Goal: Task Accomplishment & Management: Complete application form

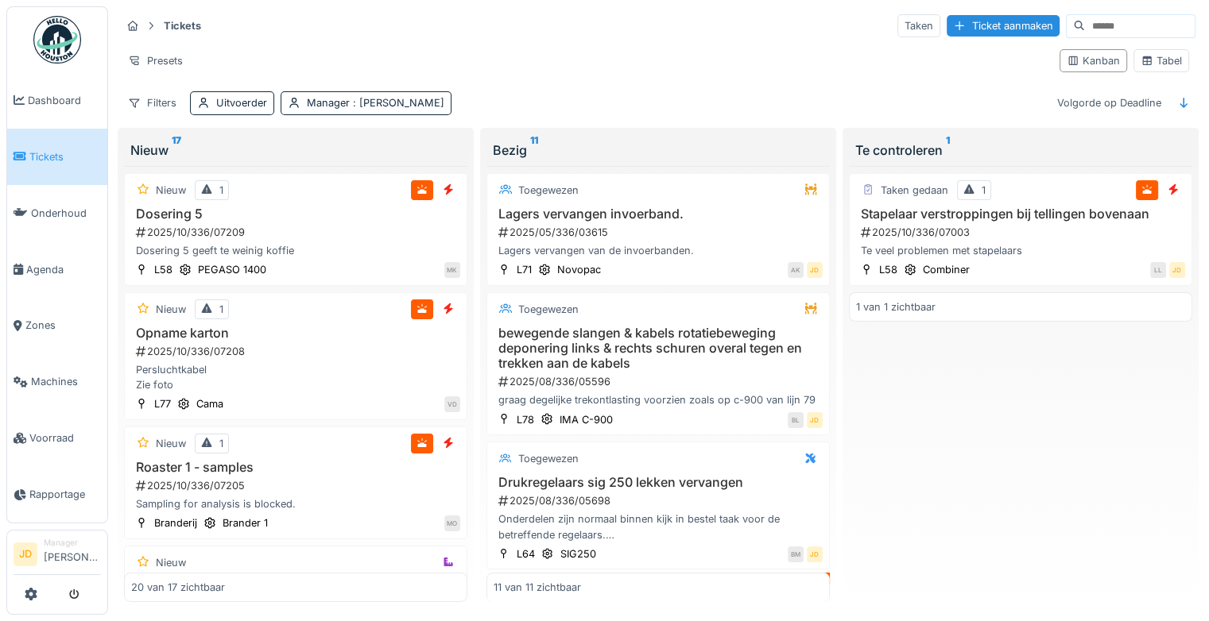
scroll to position [2092, 0]
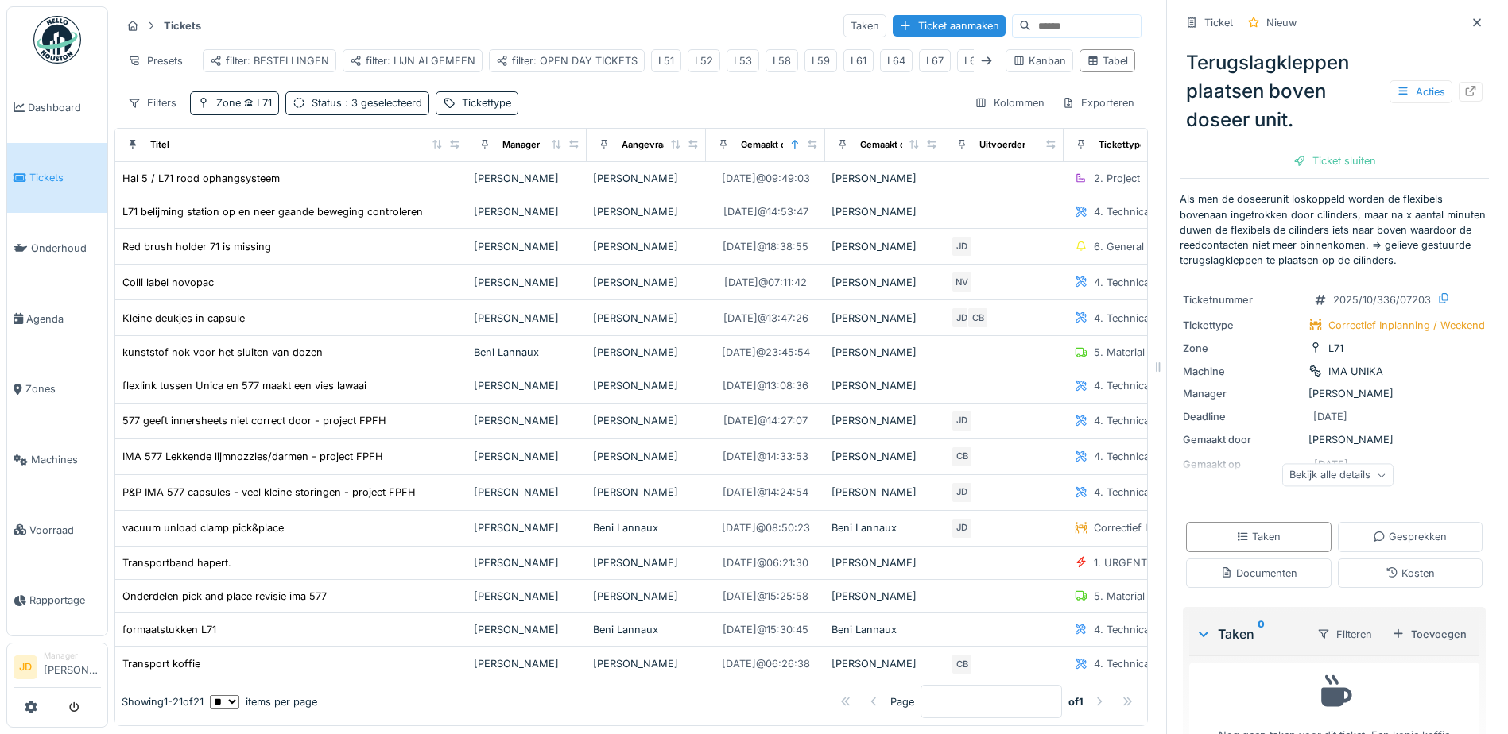
scroll to position [73, 0]
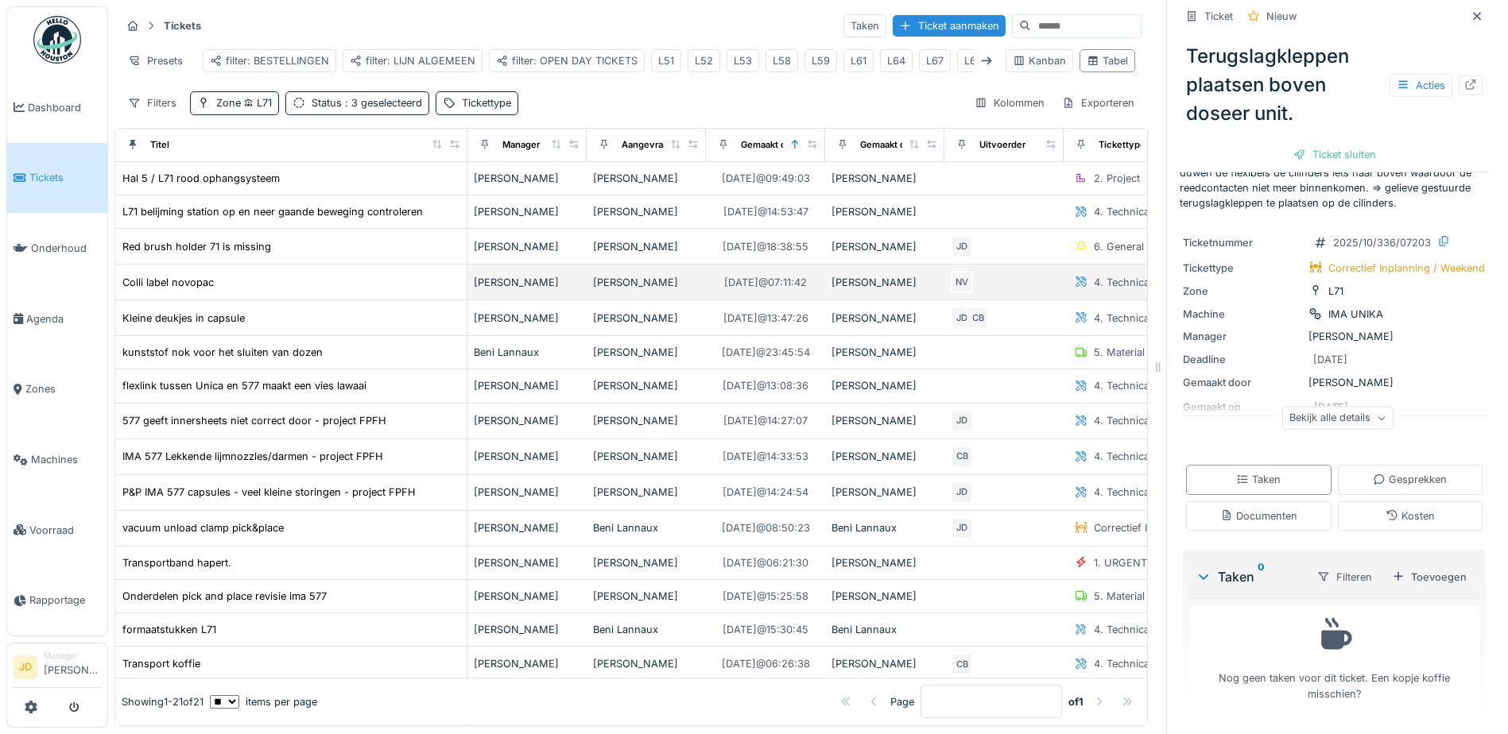
click at [254, 287] on div "Colli label novopac" at bounding box center [291, 282] width 339 height 17
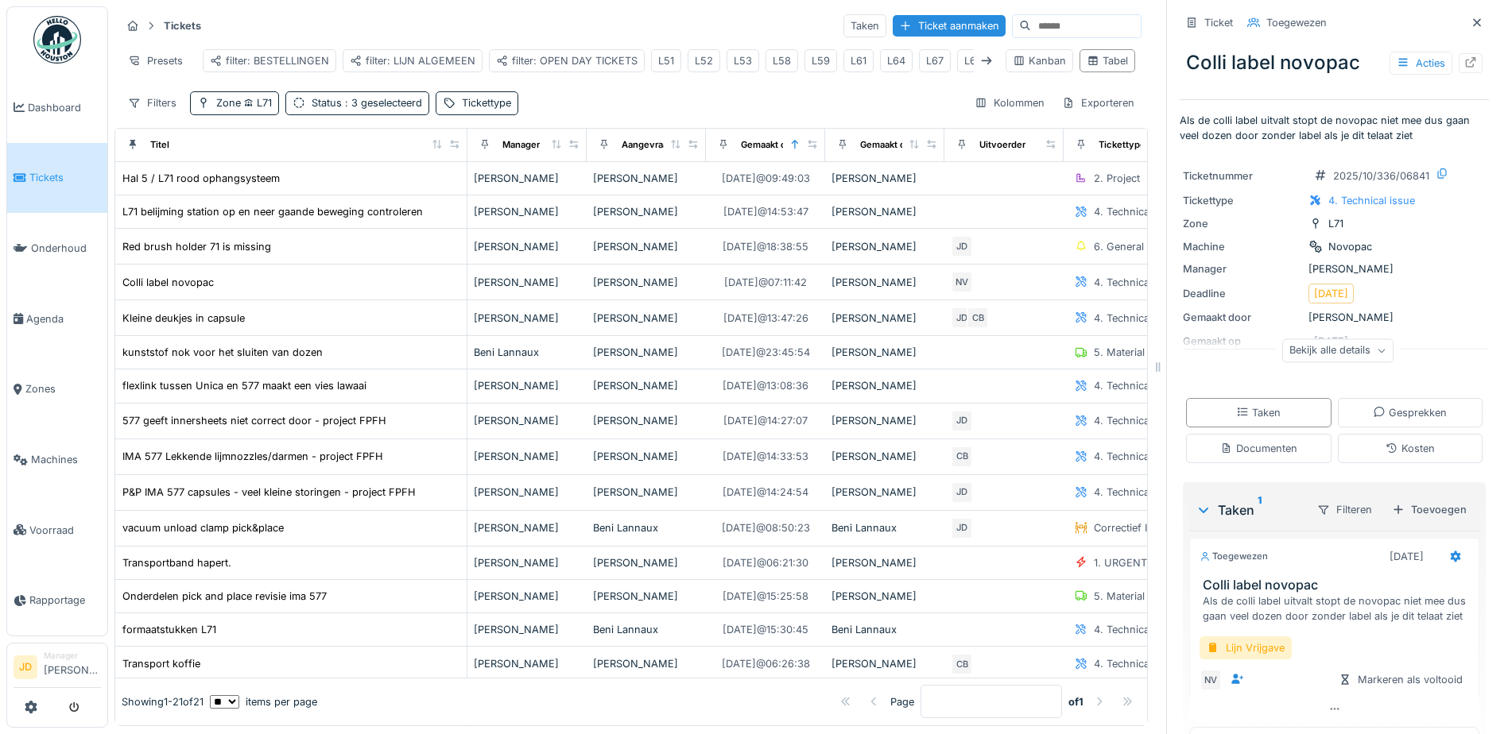
click at [1307, 339] on div "Bekijk alle details" at bounding box center [1337, 350] width 111 height 23
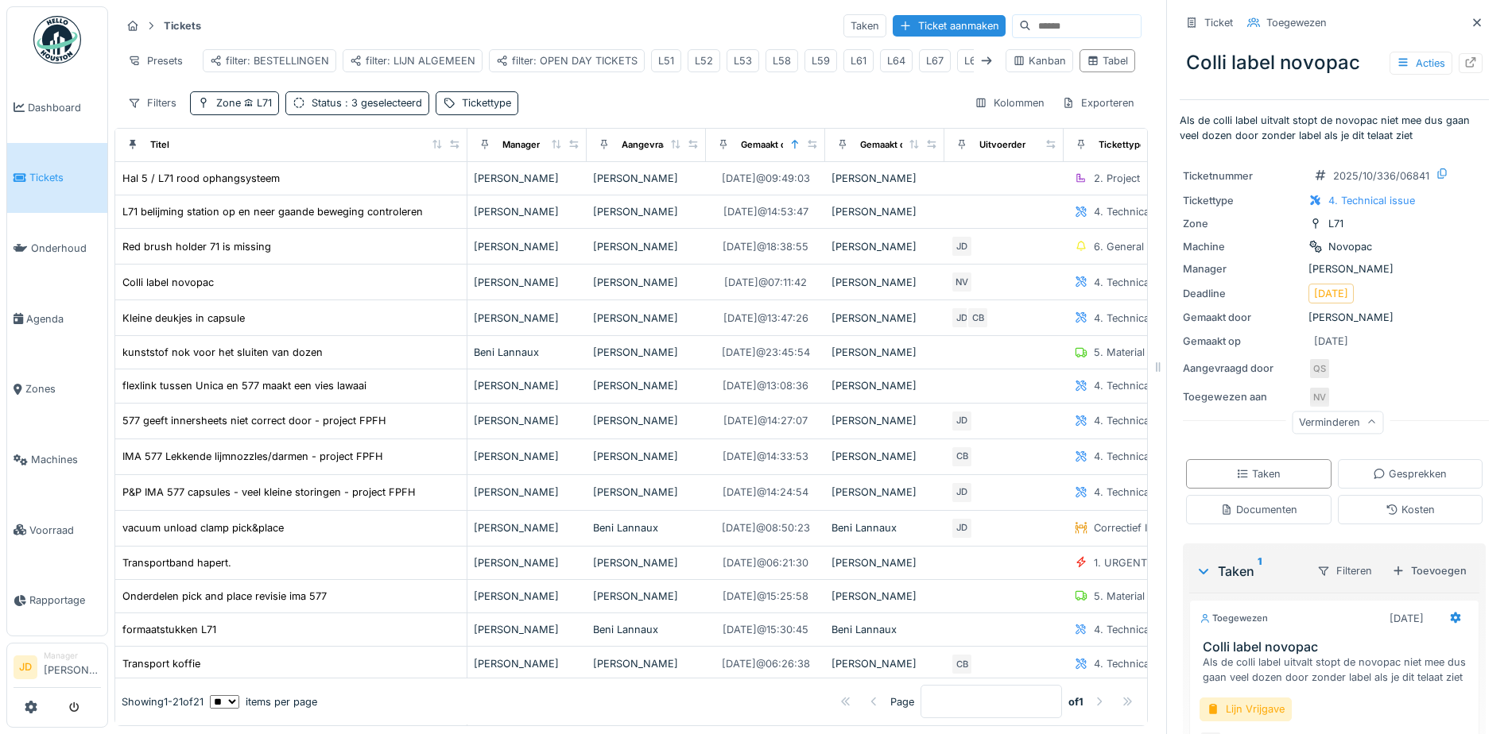
click at [1258, 479] on div "Taken Gesprekken Documenten Kosten" at bounding box center [1333, 492] width 309 height 78
click at [1256, 495] on div "Documenten" at bounding box center [1258, 509] width 145 height 29
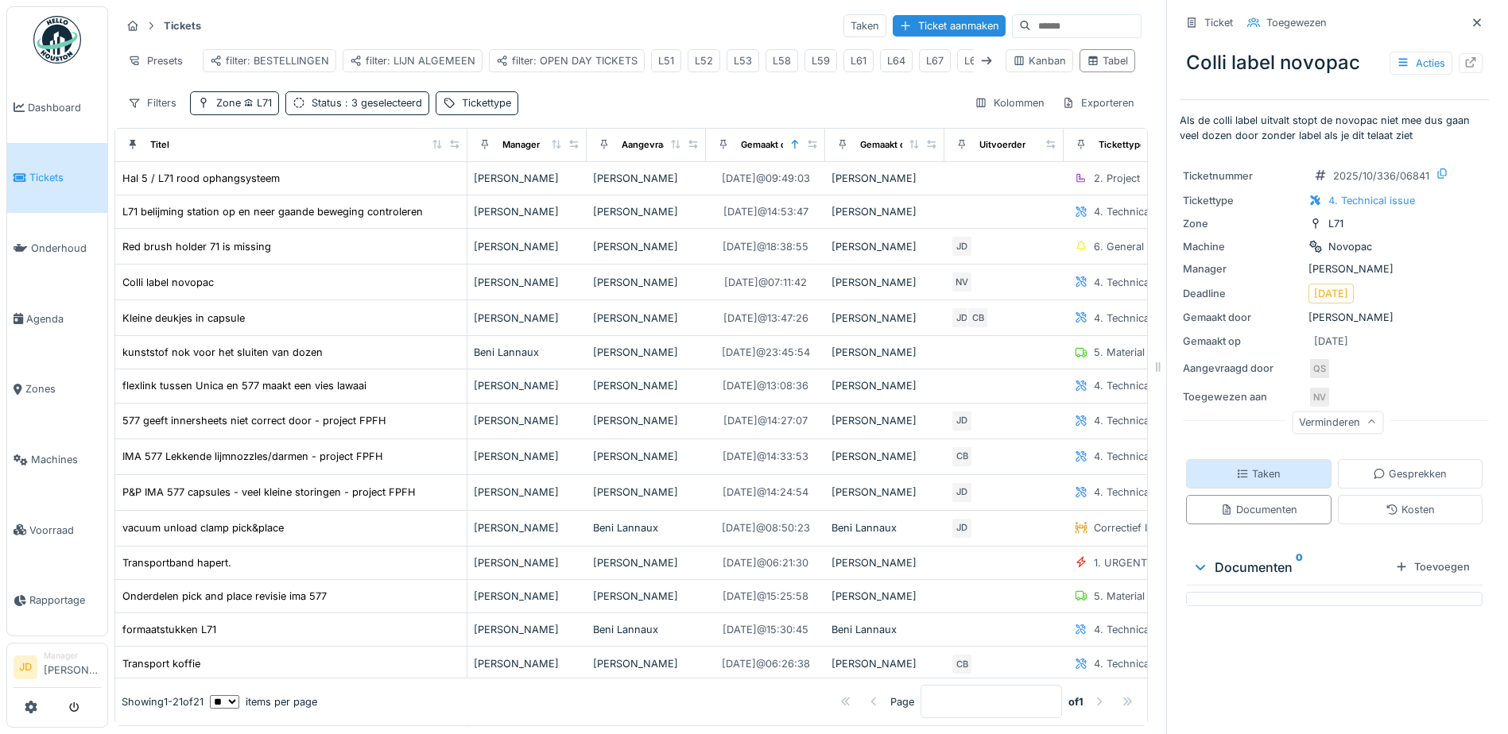
click at [1258, 474] on div "Taken" at bounding box center [1258, 473] width 145 height 29
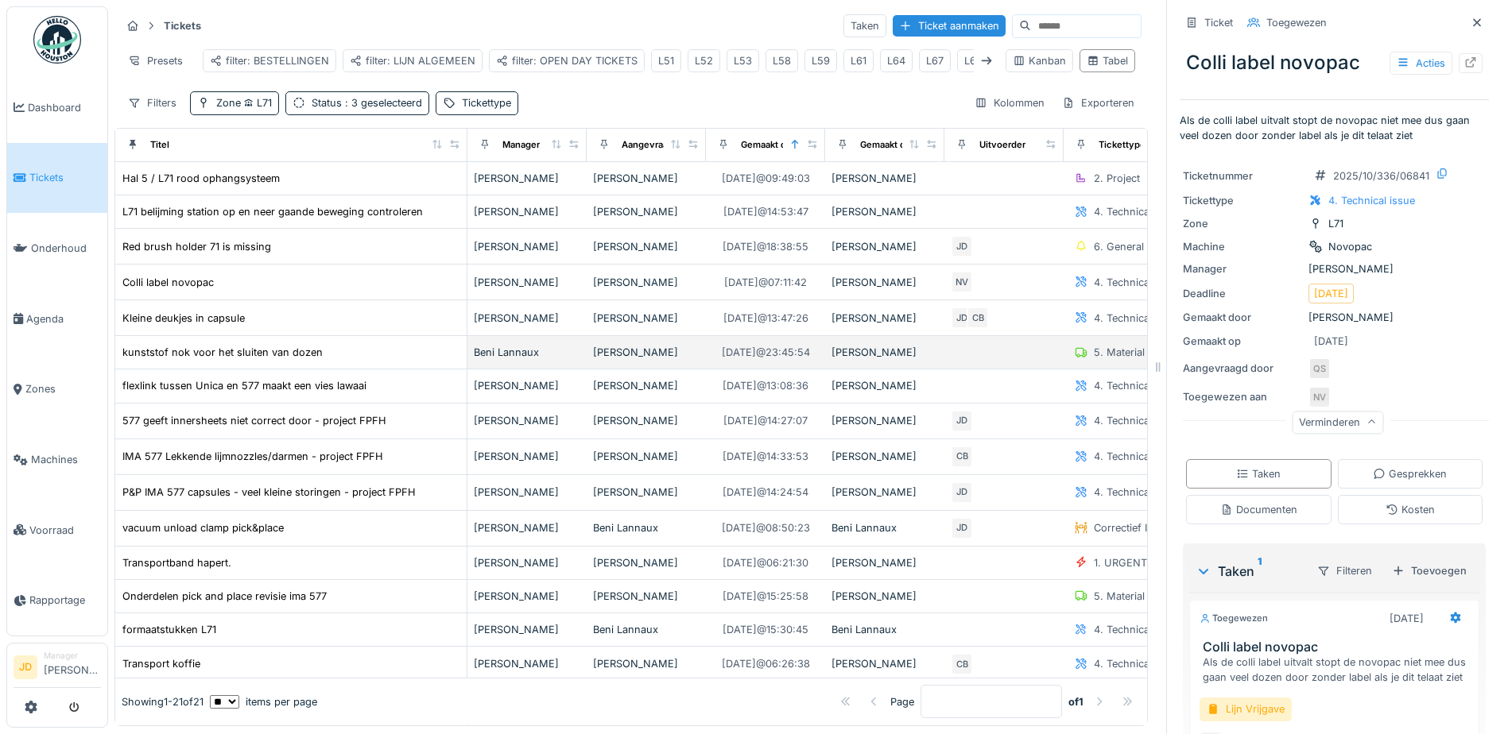
click at [409, 340] on td "kunststof nok voor het sluiten van dozen" at bounding box center [291, 352] width 352 height 33
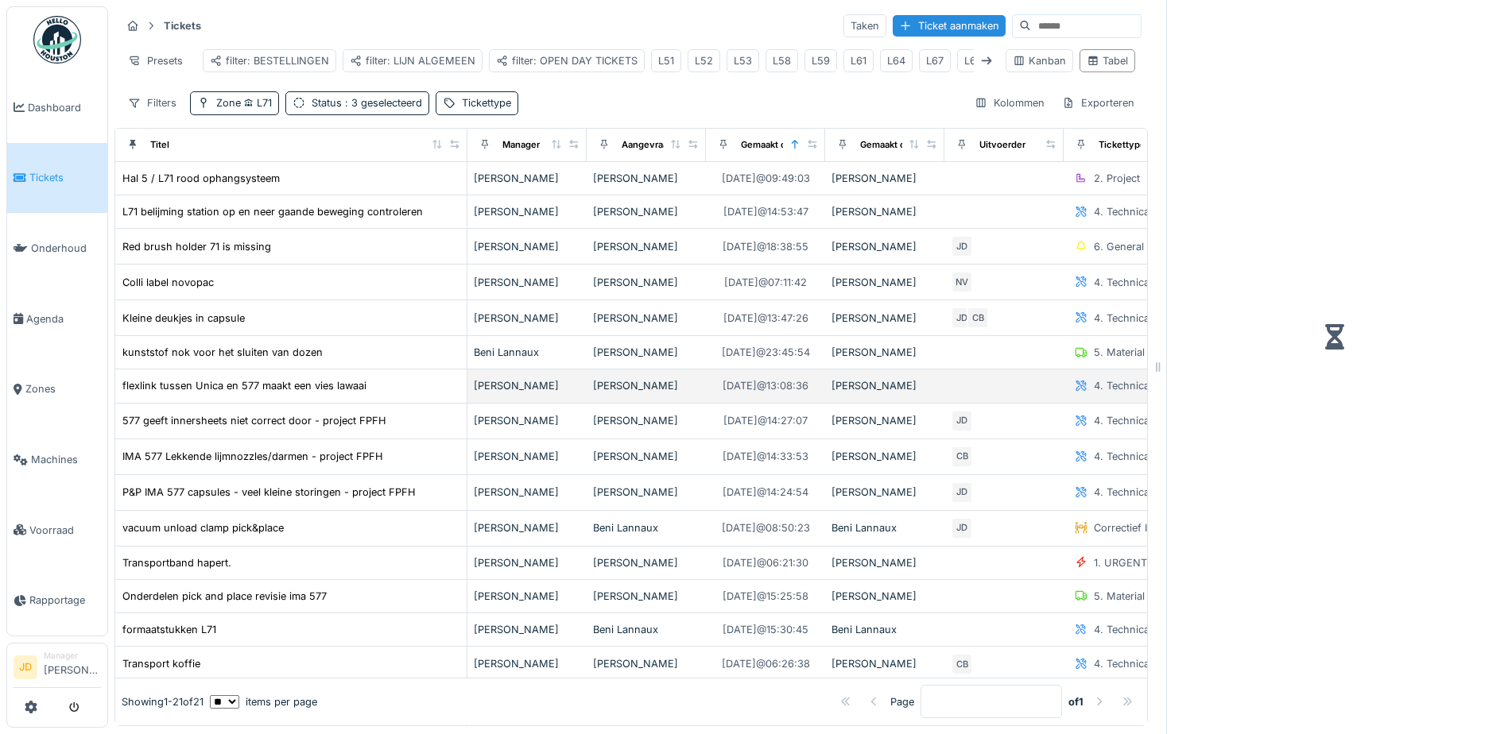
click at [409, 390] on div "flexlink tussen Unica en 577 maakt een vies lawaai" at bounding box center [291, 385] width 339 height 17
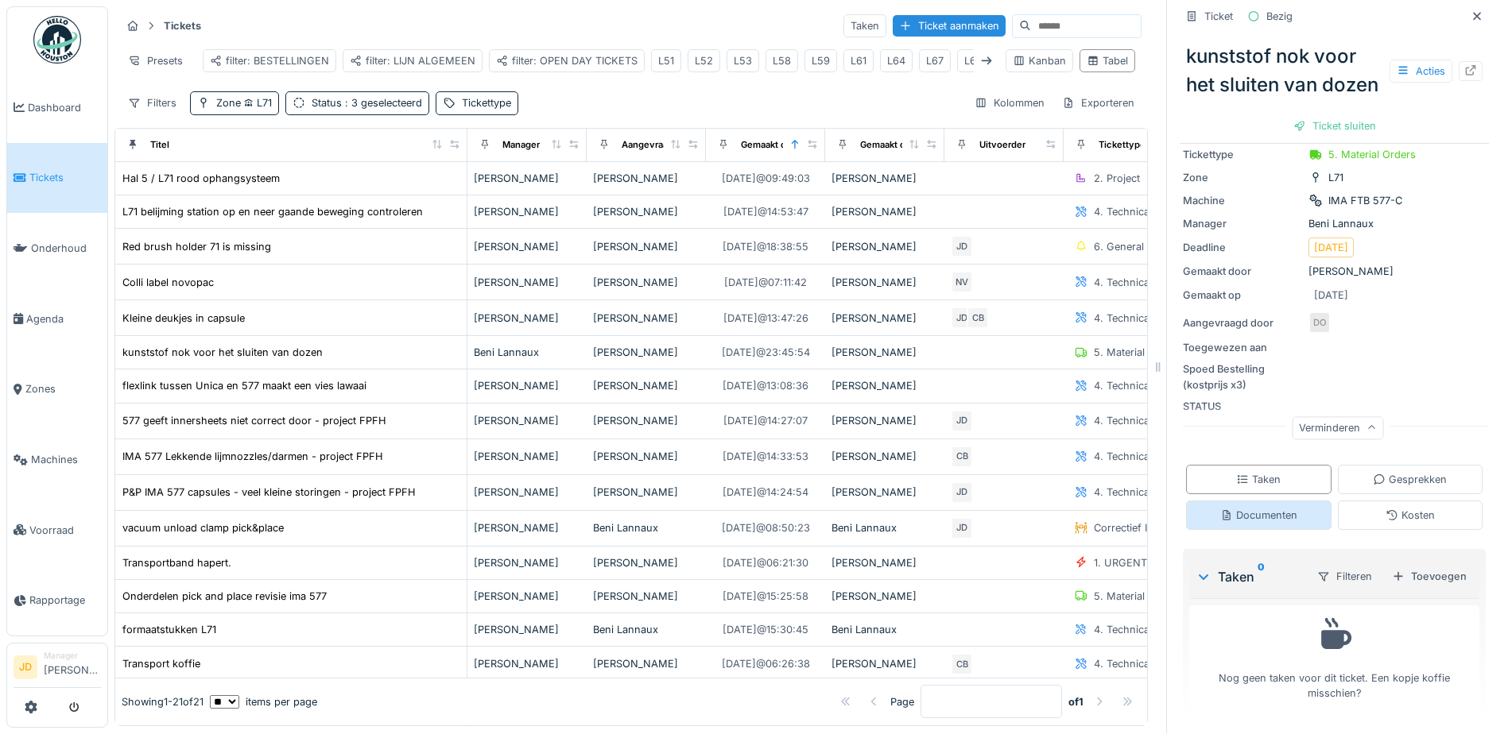
scroll to position [125, 0]
click at [1258, 513] on div "Documenten" at bounding box center [1258, 515] width 145 height 29
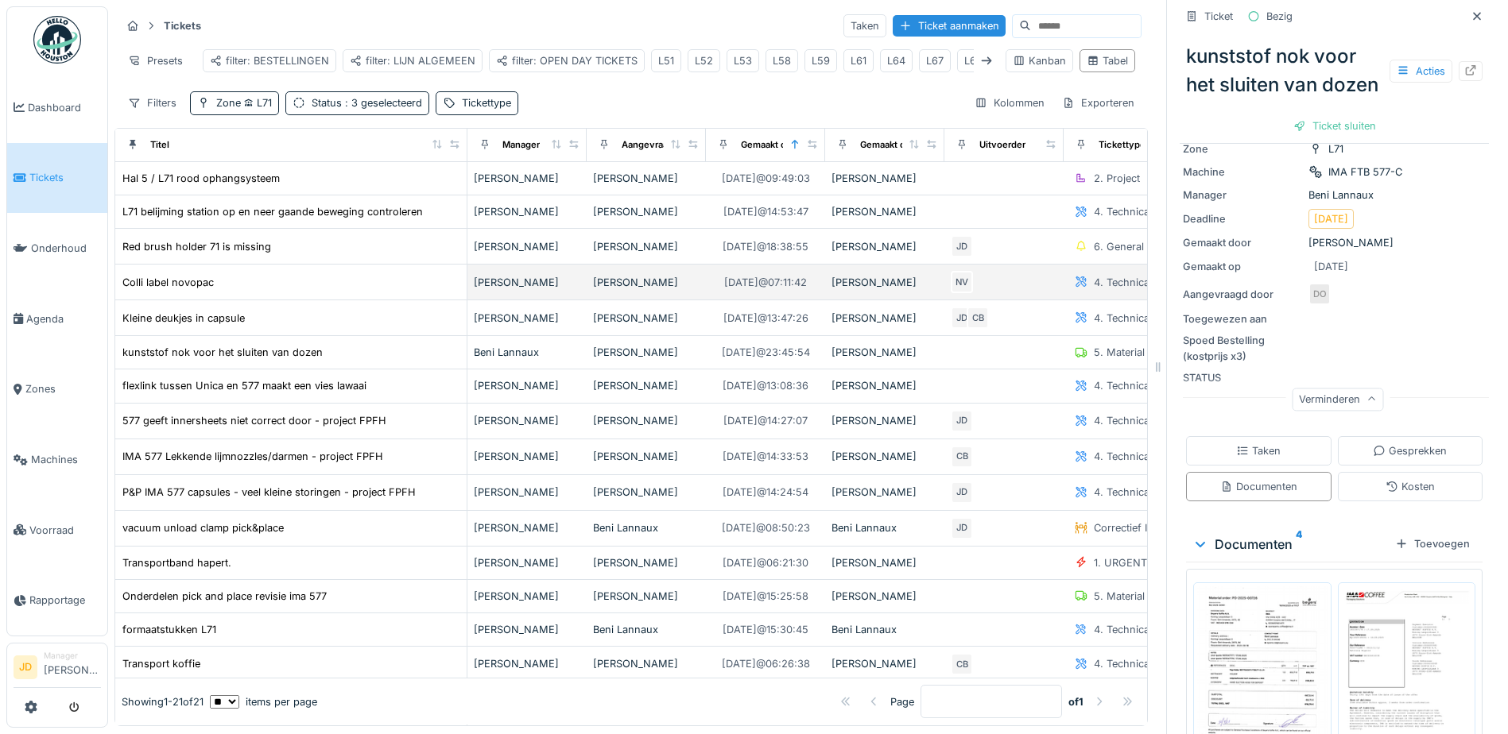
scroll to position [0, 0]
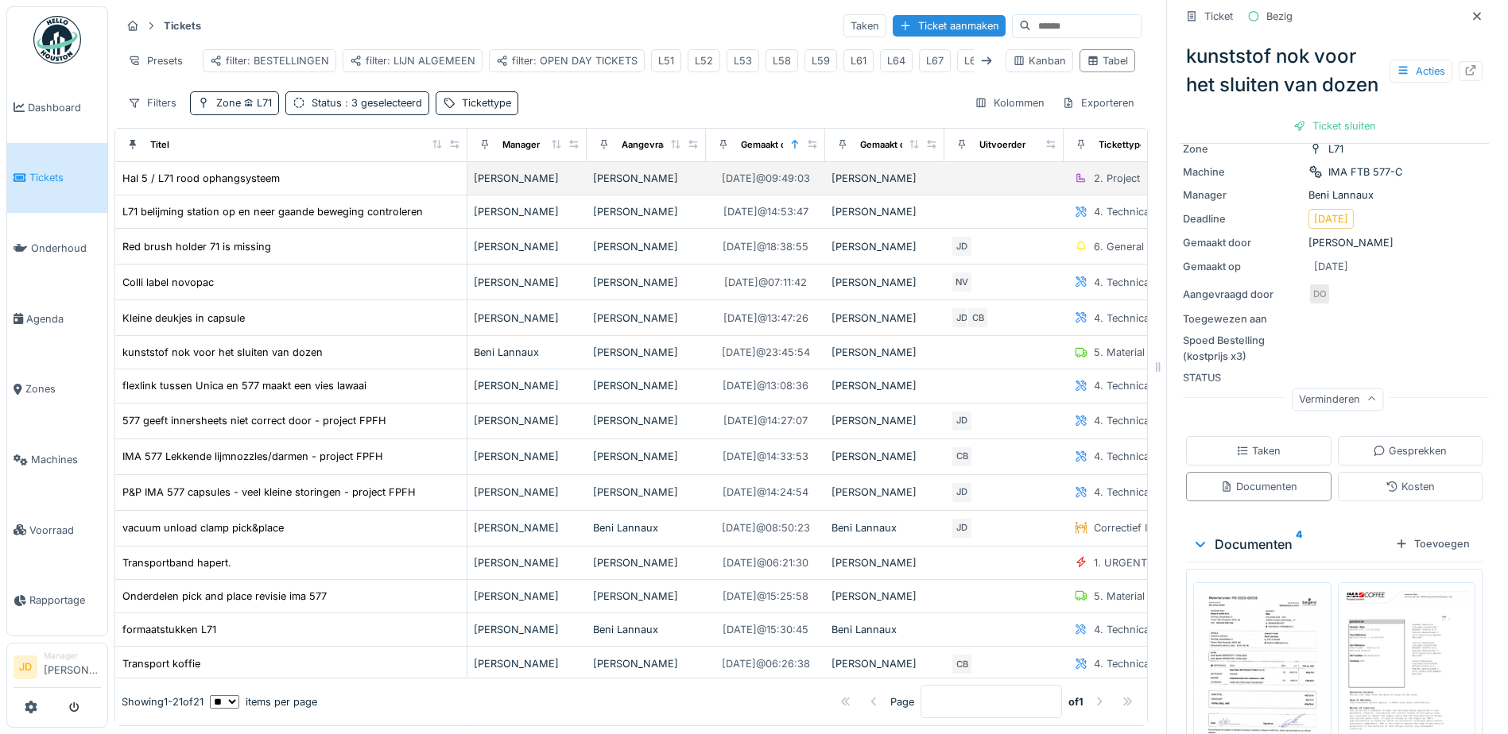
click at [364, 187] on div "Hal 5 / L71 rood ophangsysteem" at bounding box center [291, 178] width 339 height 17
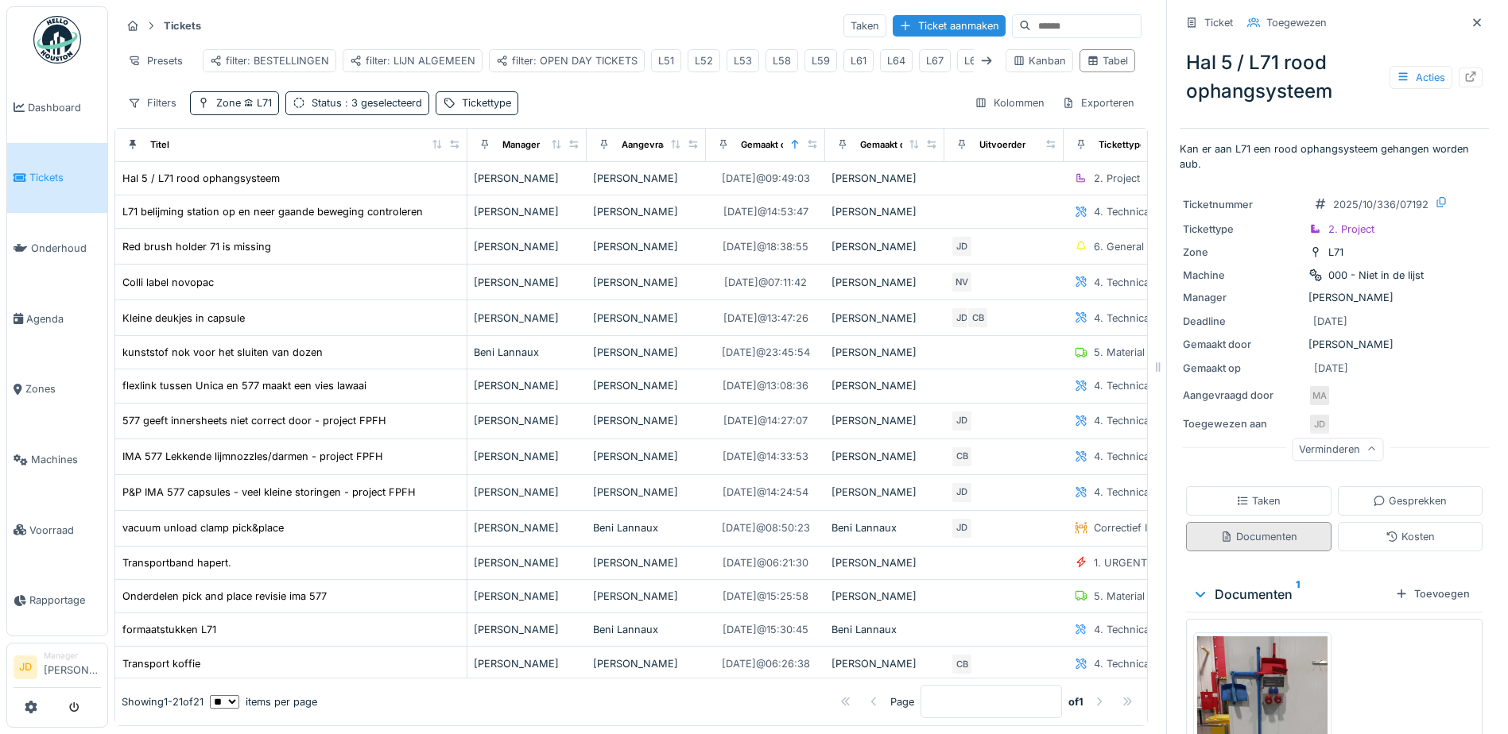
scroll to position [149, 0]
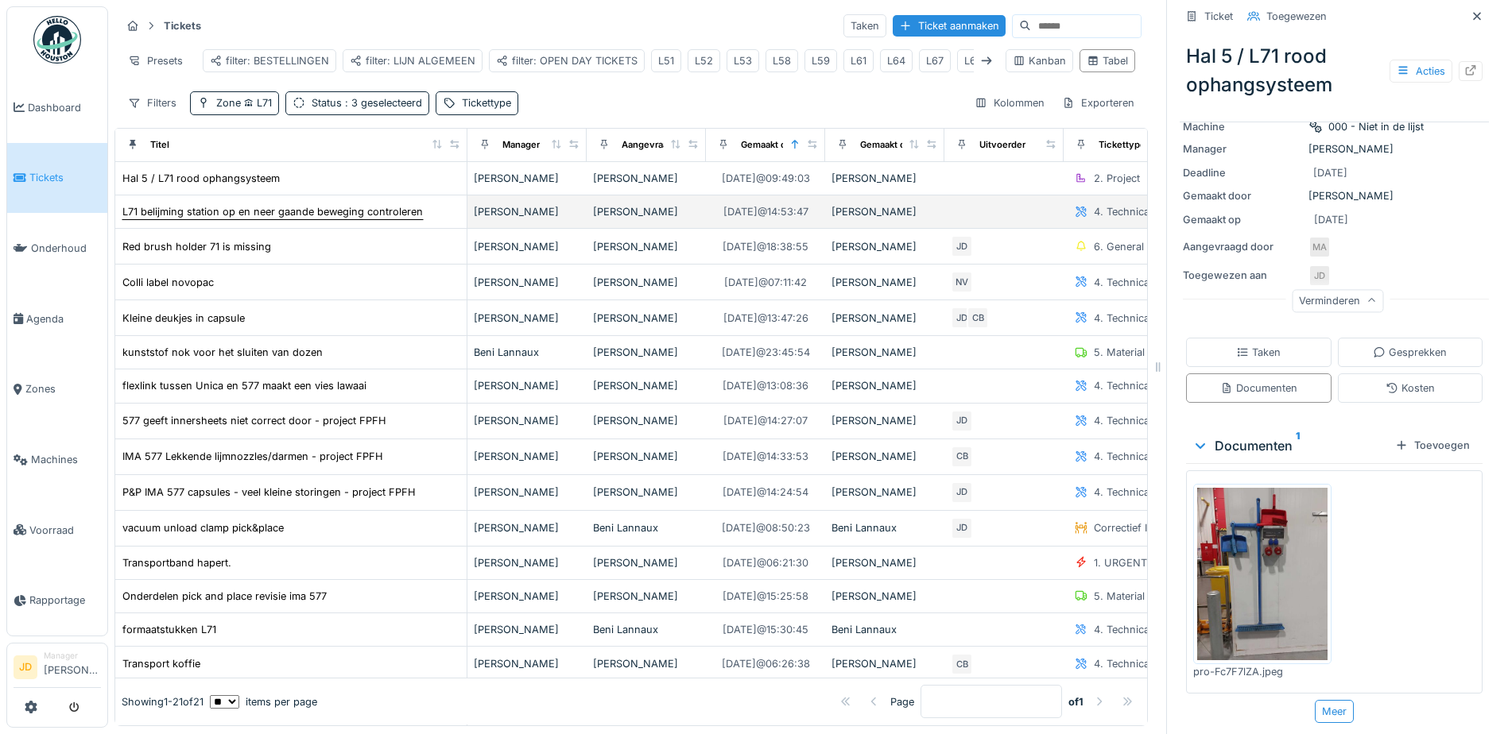
click at [315, 215] on div "L71 belijming station op en neer gaande beweging controleren" at bounding box center [273, 211] width 302 height 17
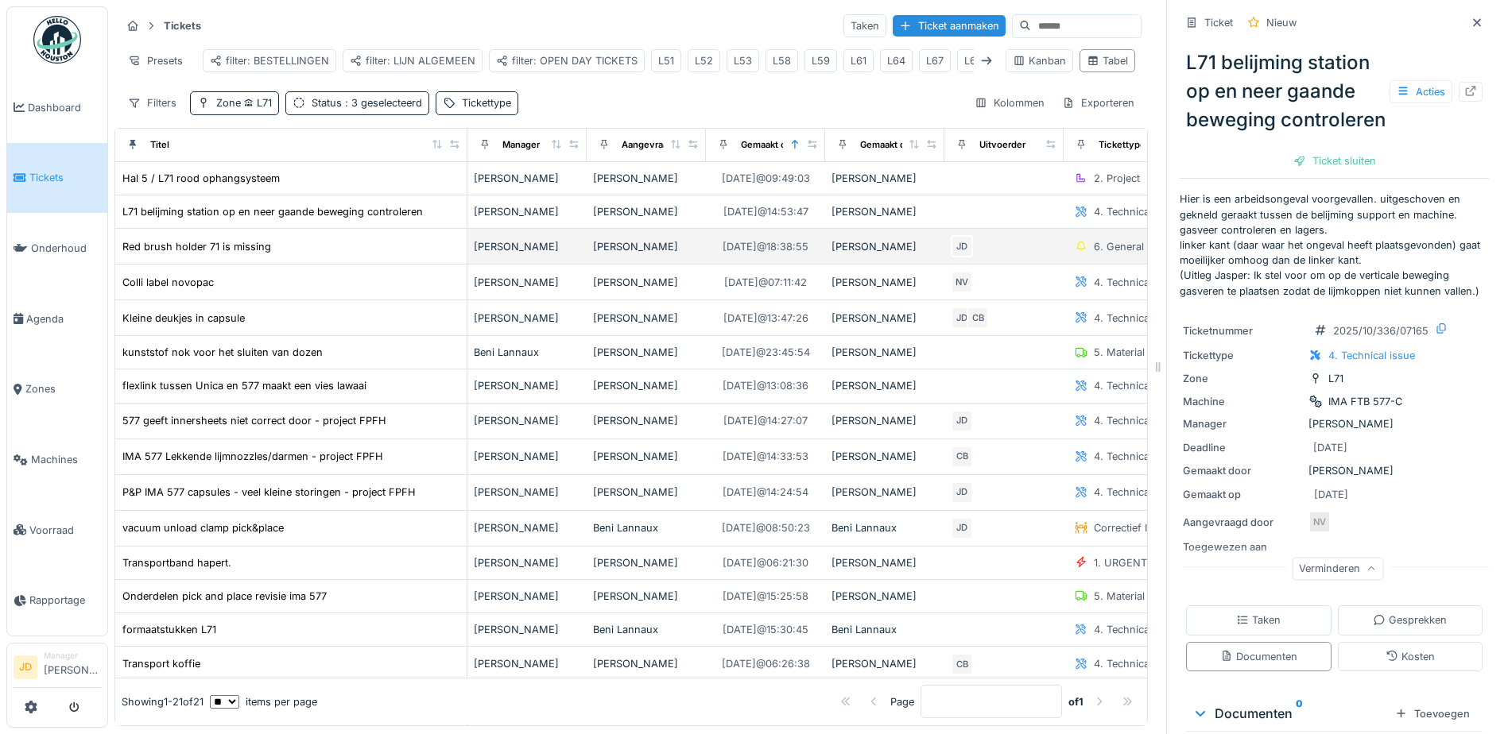
click at [291, 255] on div "Red brush holder 71 is missing" at bounding box center [291, 246] width 339 height 17
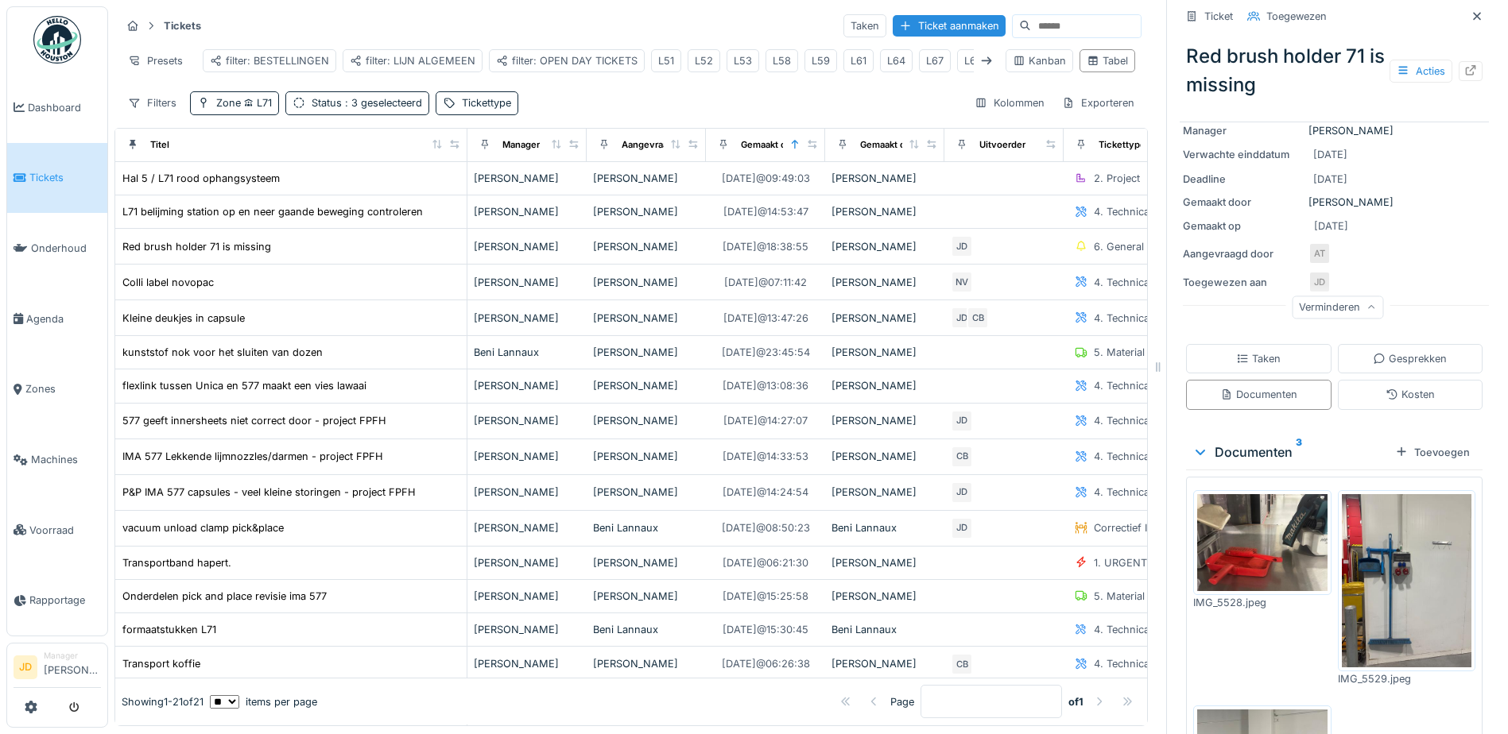
scroll to position [238, 0]
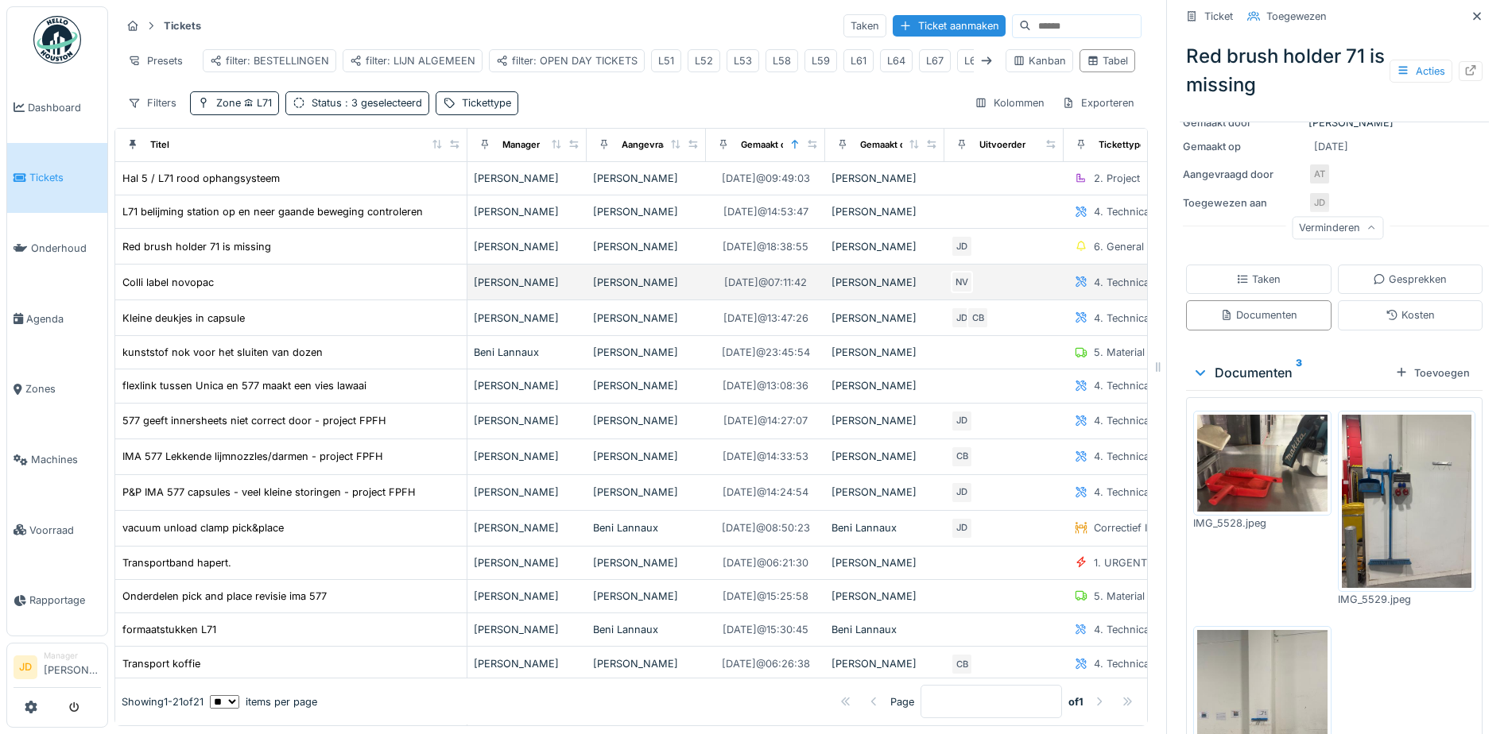
click at [288, 291] on div "Colli label novopac" at bounding box center [291, 282] width 339 height 17
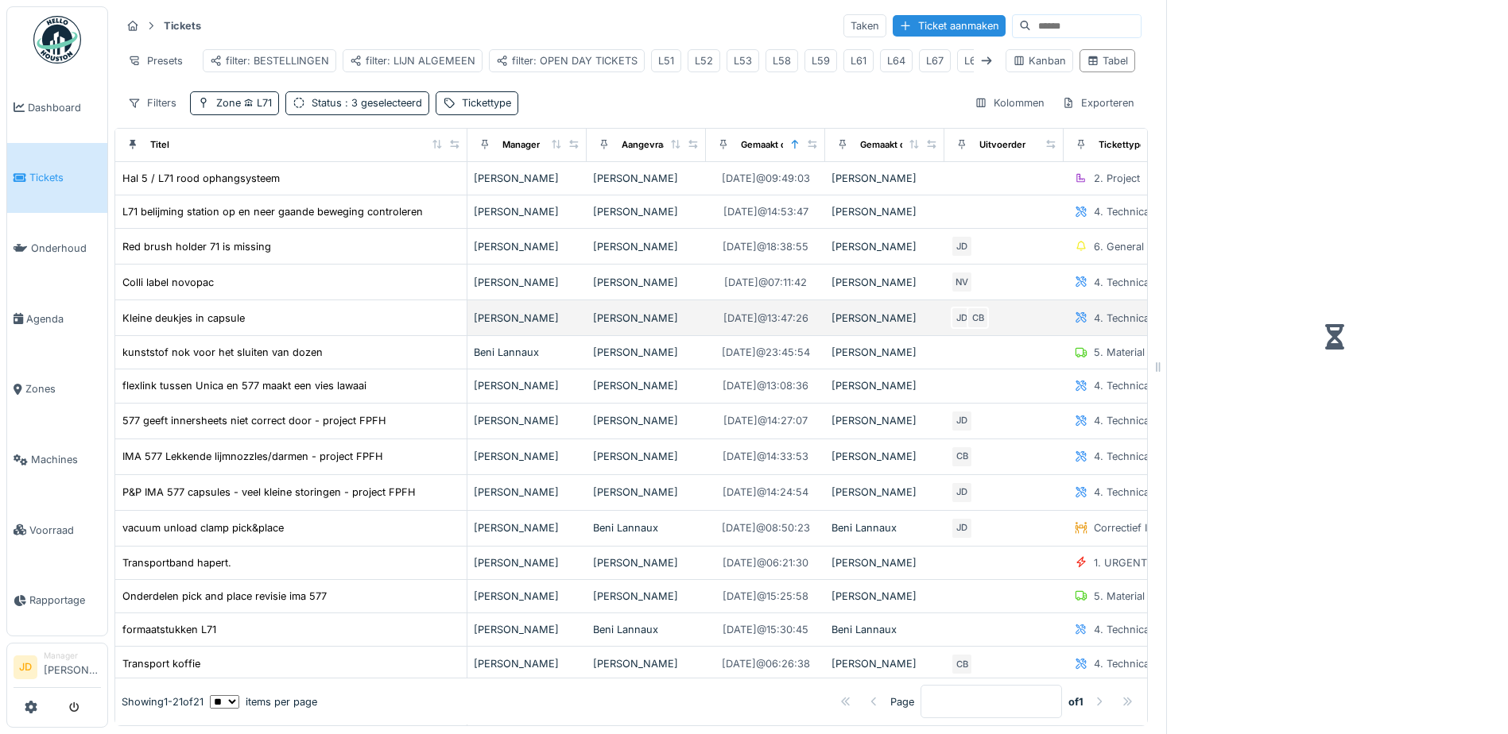
click at [305, 323] on div "Kleine deukjes in capsule" at bounding box center [291, 318] width 339 height 17
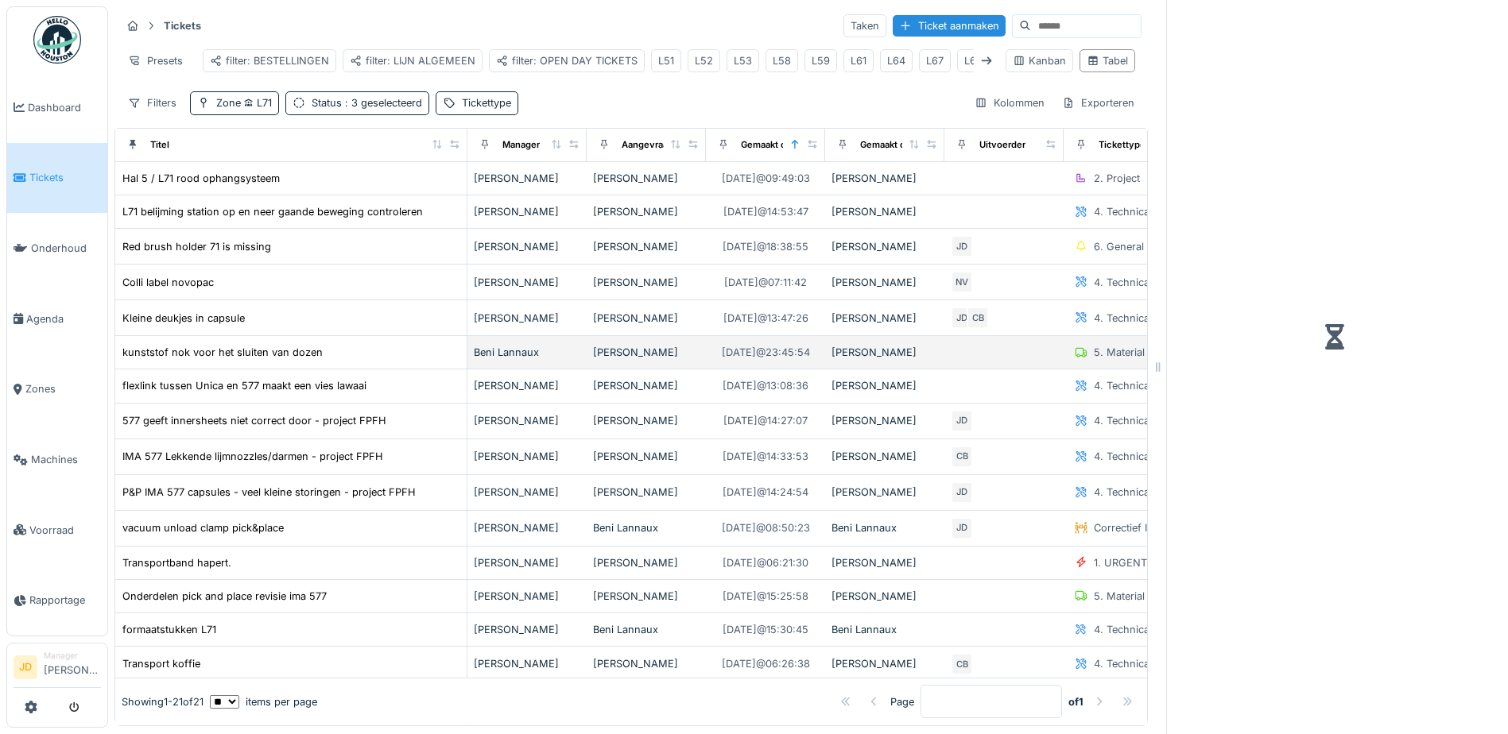
click at [374, 361] on div "kunststof nok voor het sluiten van dozen" at bounding box center [291, 352] width 339 height 17
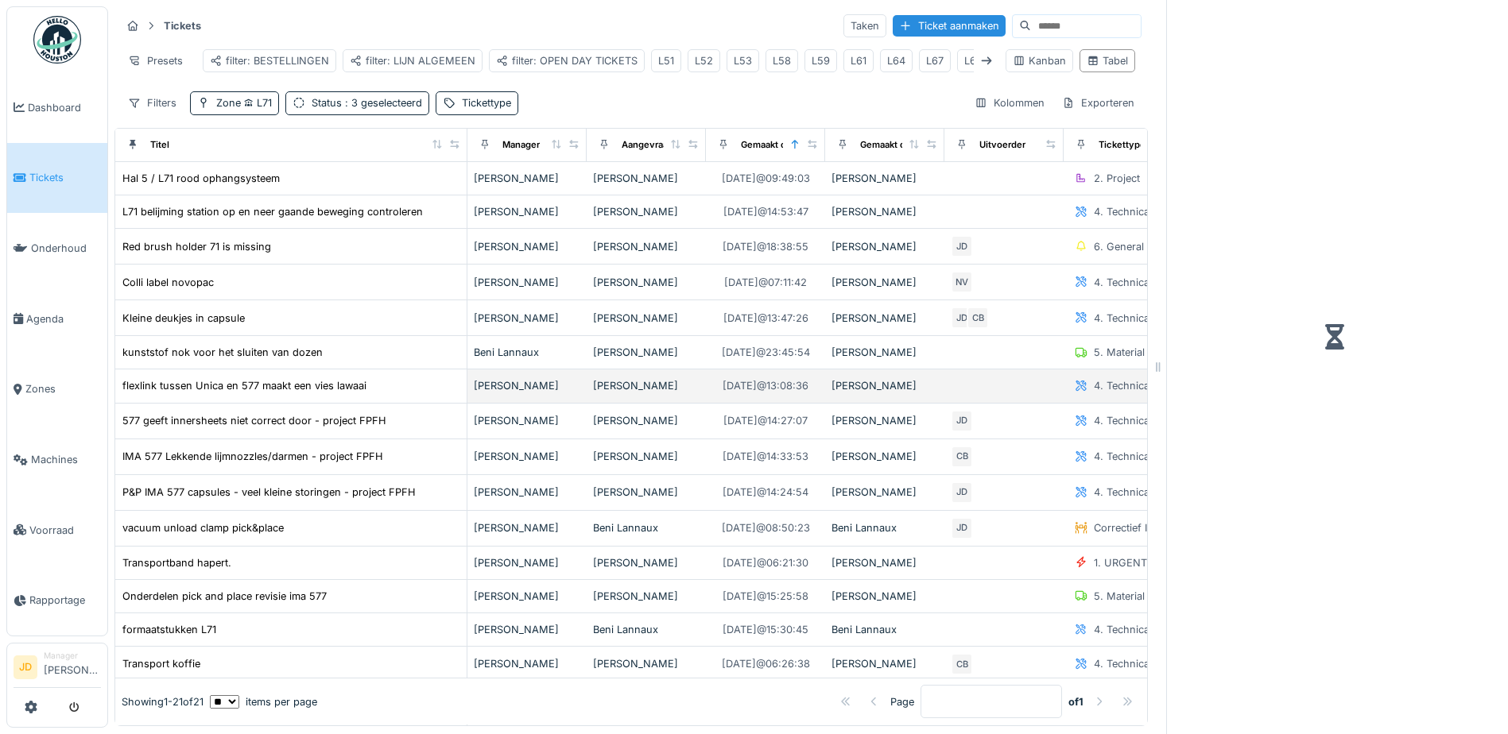
click at [384, 394] on div "flexlink tussen Unica en 577 maakt een vies lawaai" at bounding box center [291, 385] width 339 height 17
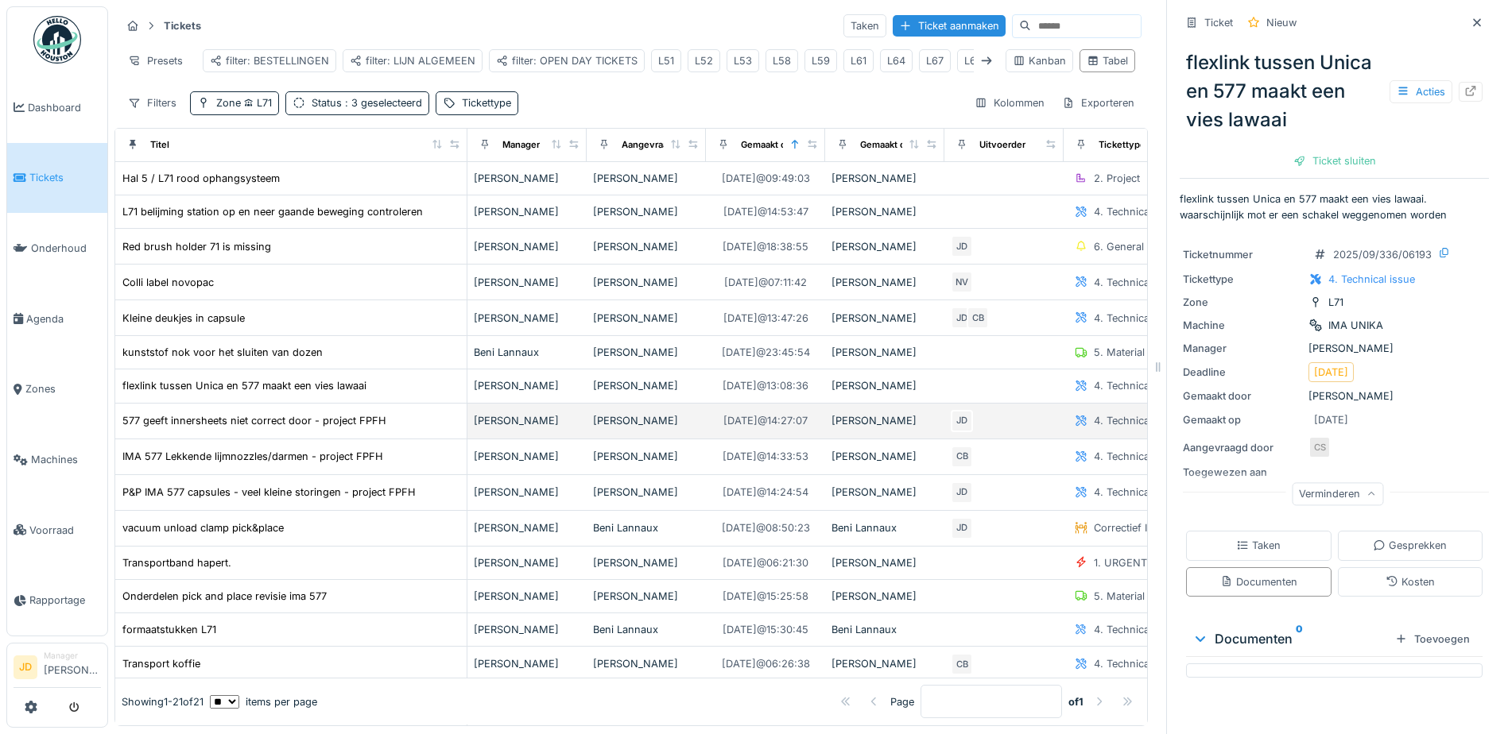
click at [425, 429] on div "577 geeft innersheets niet correct door - project FPFH" at bounding box center [291, 420] width 339 height 17
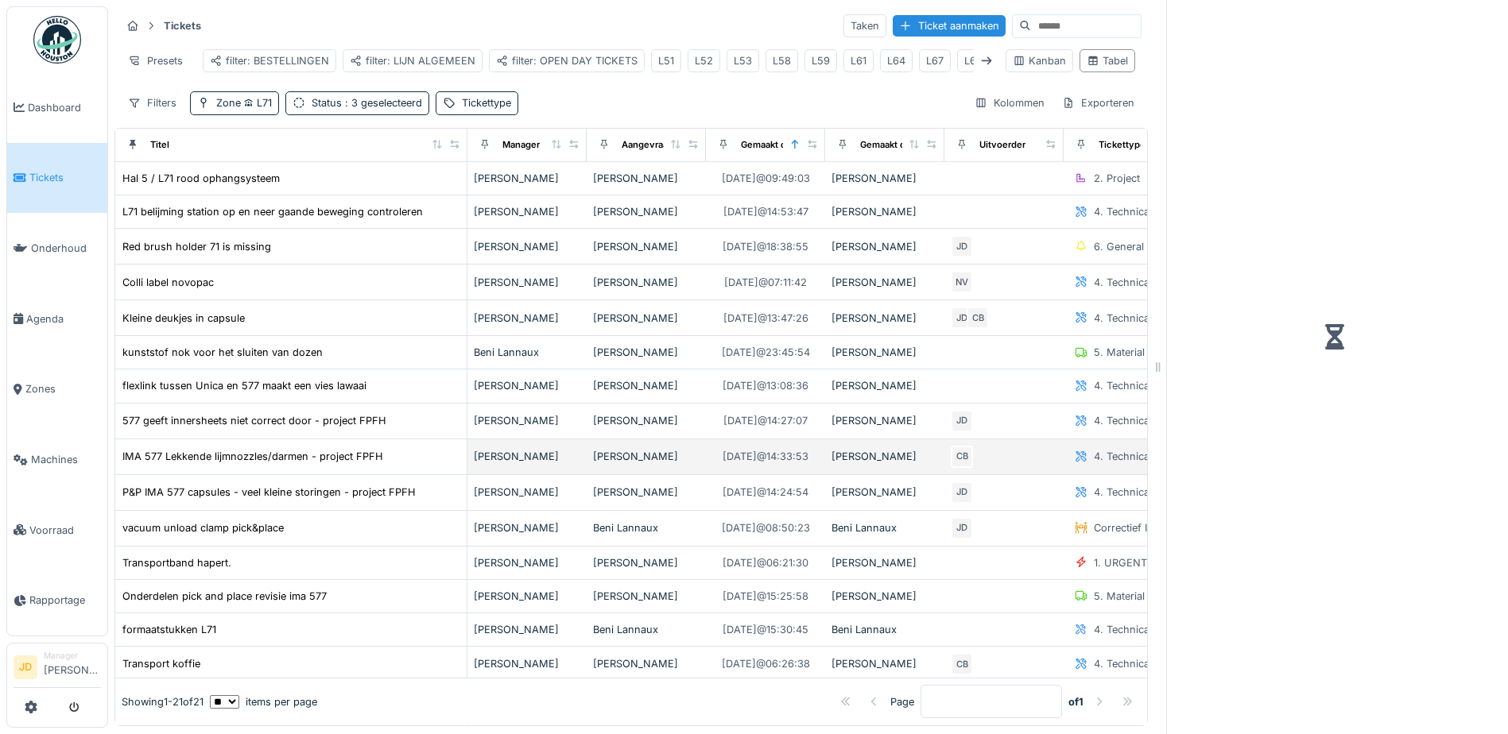
click at [425, 465] on div "IMA 577 Lekkende lijmnozzles/darmen - project FPFH" at bounding box center [291, 456] width 339 height 17
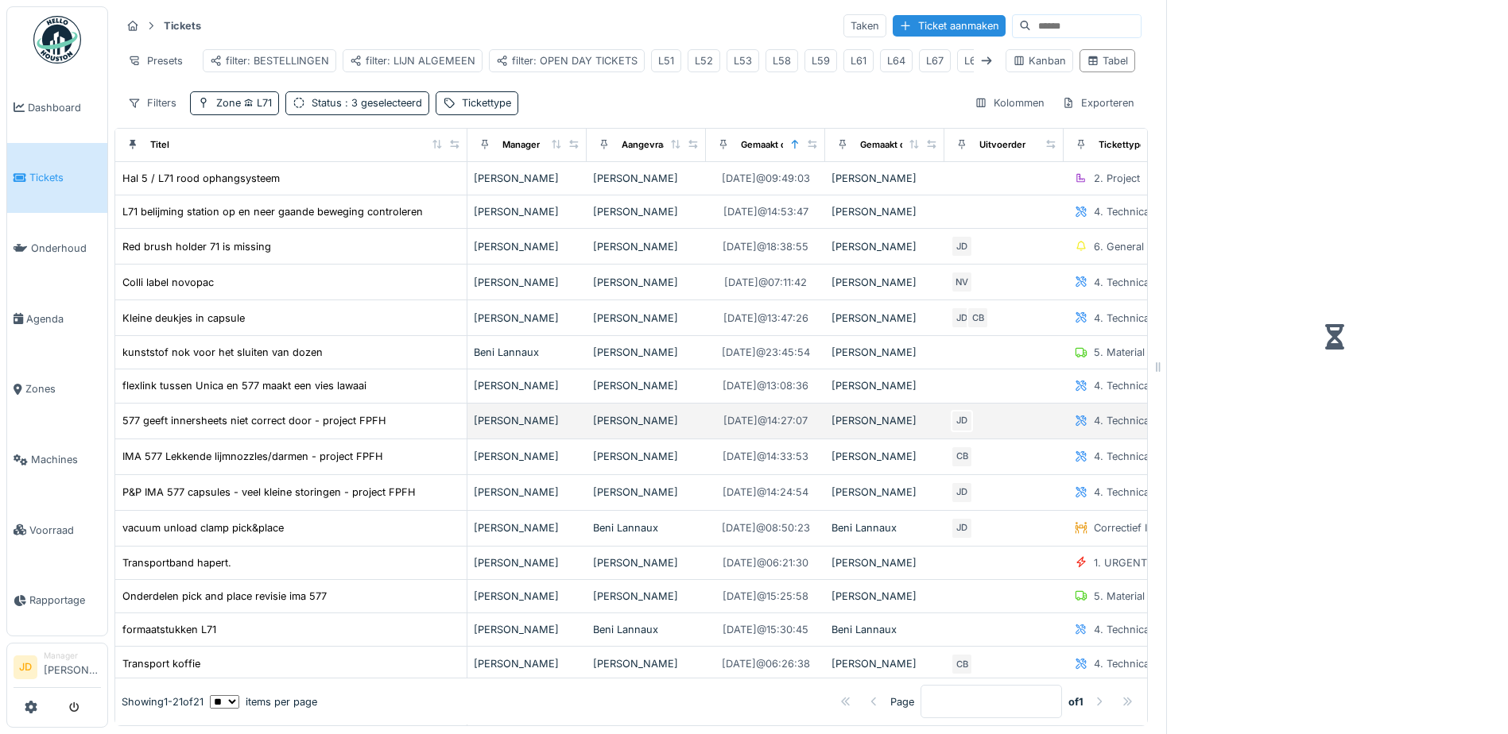
click at [411, 429] on div "577 geeft innersheets niet correct door - project FPFH" at bounding box center [291, 420] width 339 height 17
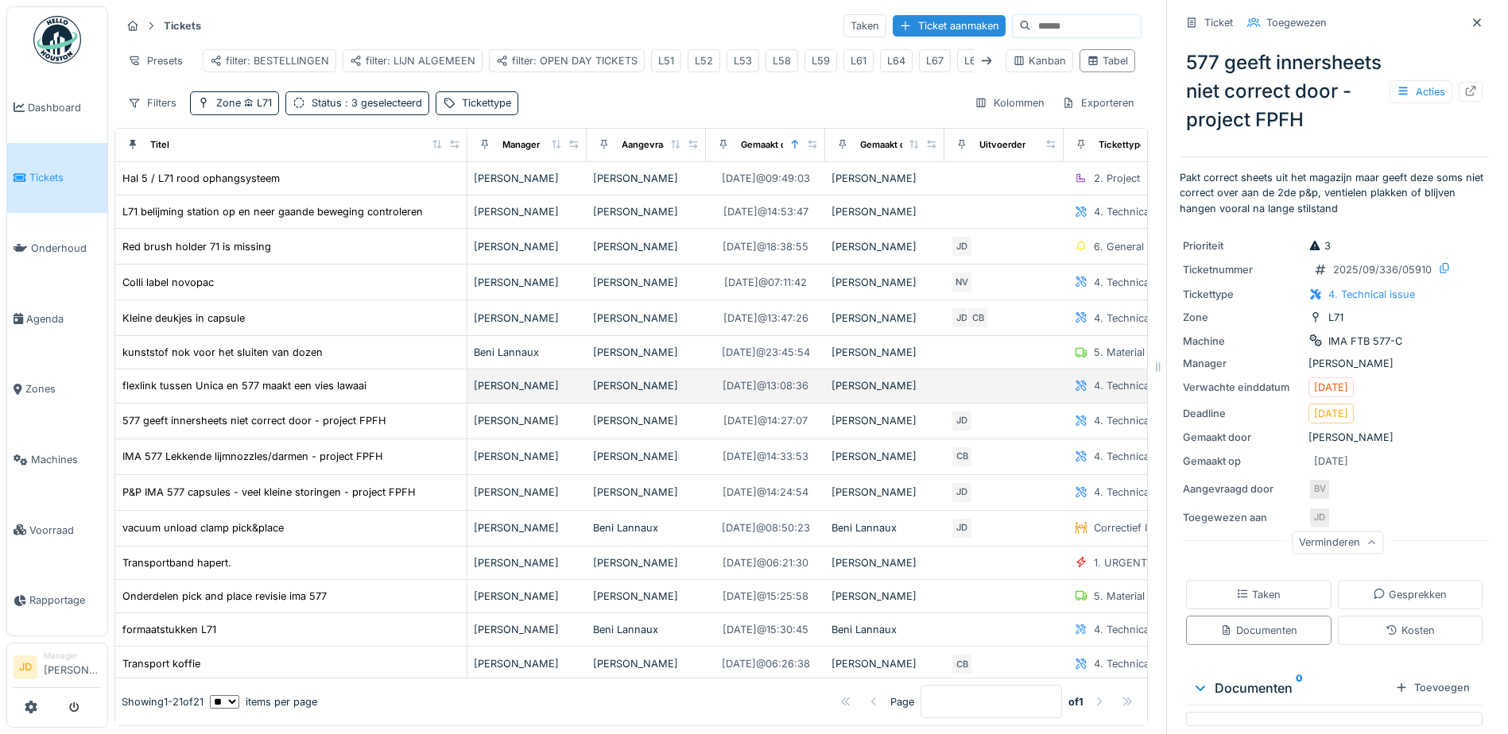
click at [398, 394] on div "flexlink tussen Unica en 577 maakt een vies lawaai" at bounding box center [291, 385] width 339 height 17
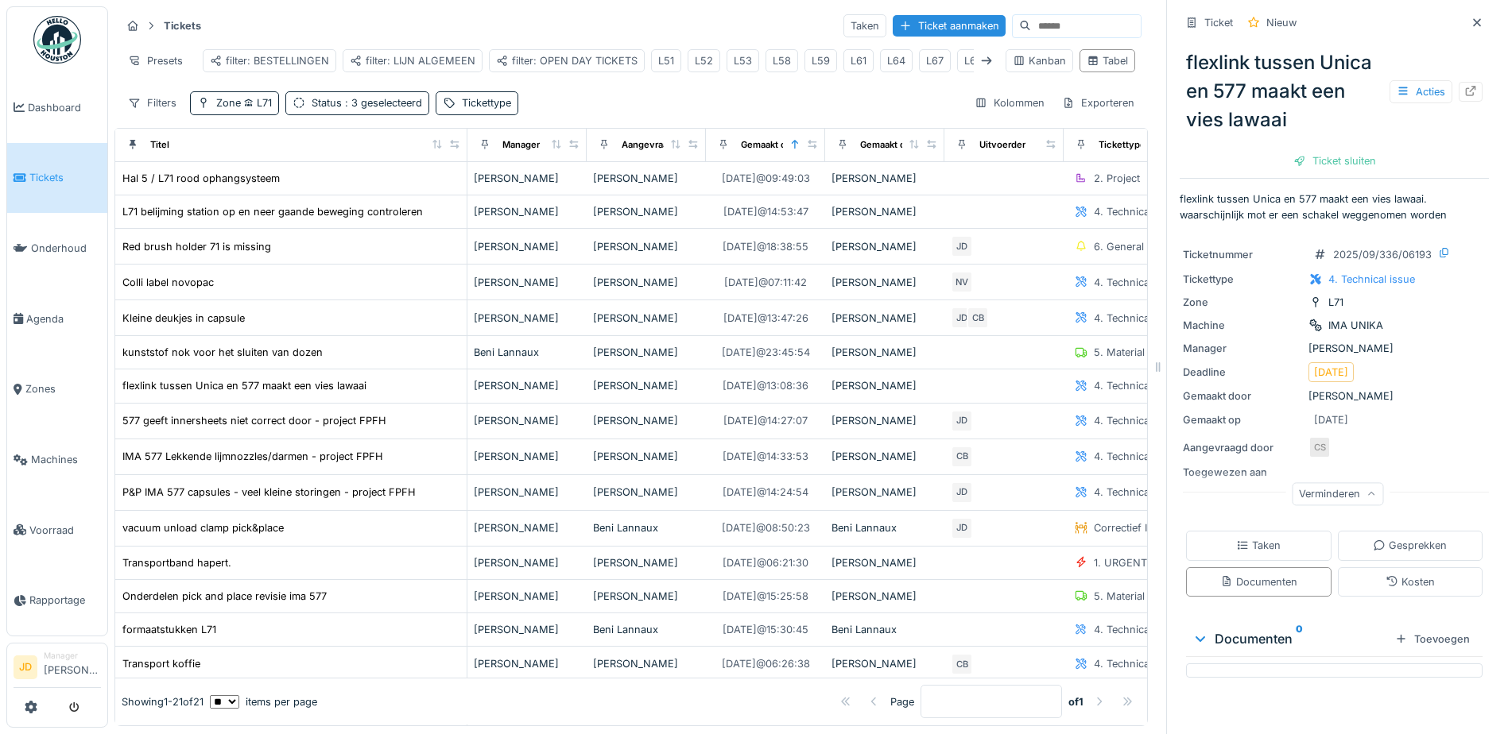
scroll to position [12, 0]
click at [1283, 531] on div "Taken" at bounding box center [1258, 545] width 145 height 29
click at [1258, 567] on div "Documenten" at bounding box center [1258, 581] width 145 height 29
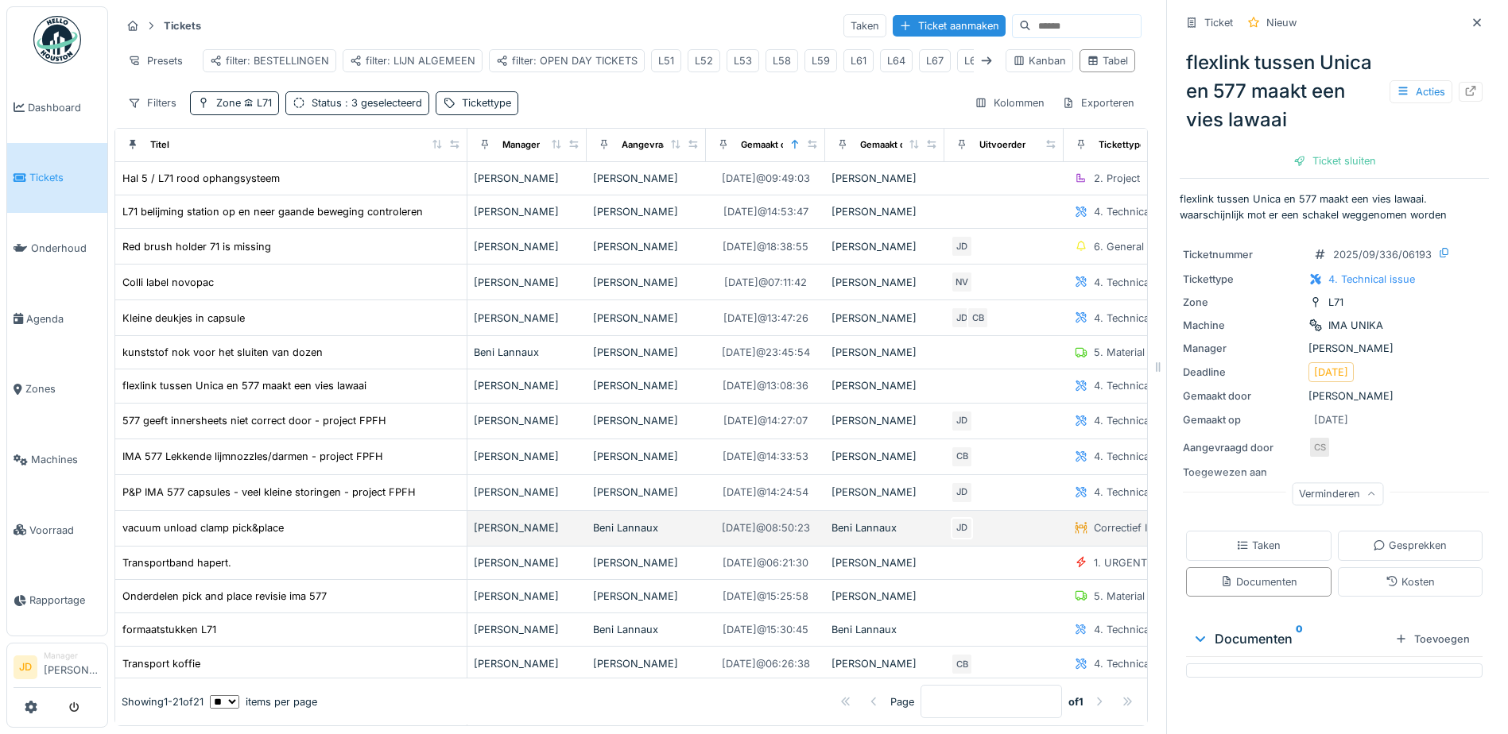
scroll to position [79, 0]
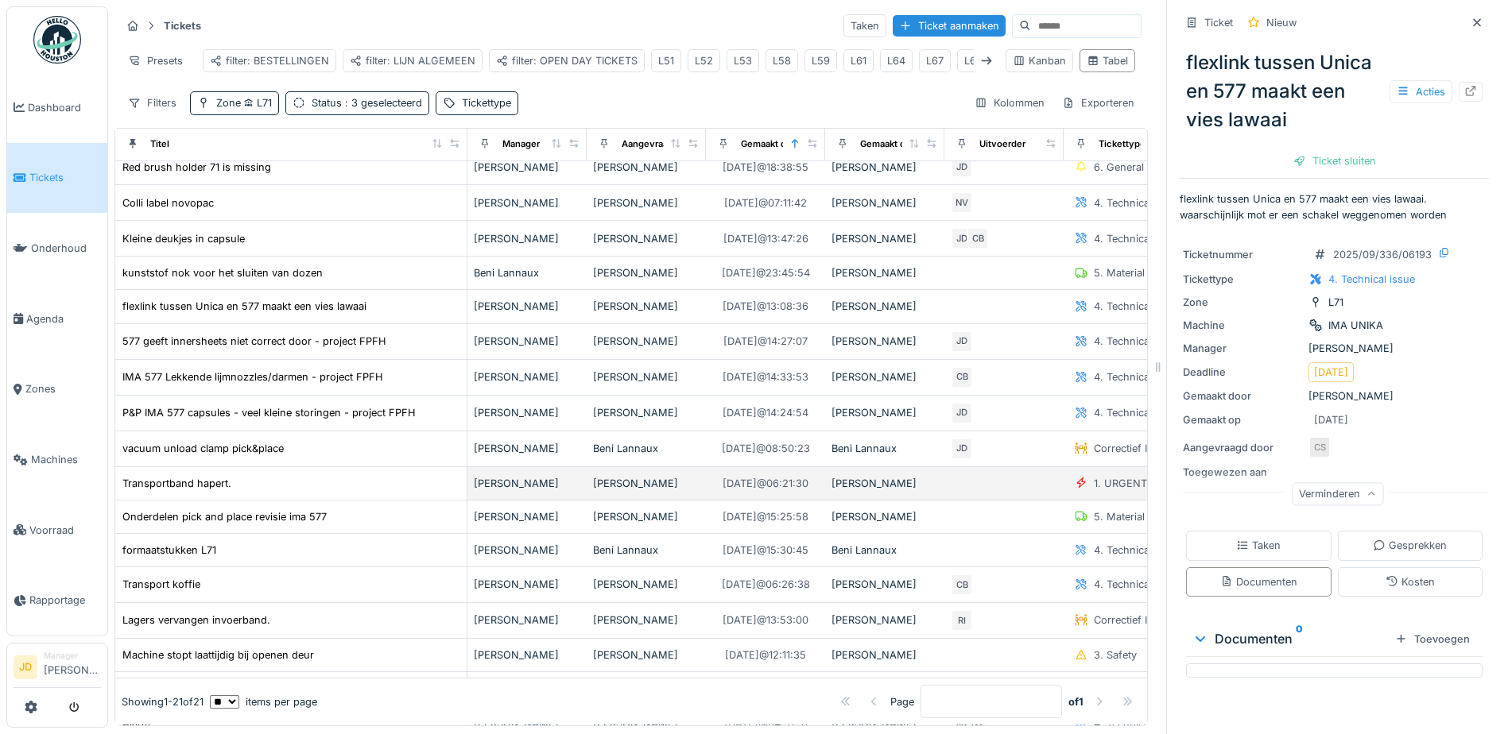
click at [401, 480] on div "Transportband hapert." at bounding box center [291, 483] width 339 height 17
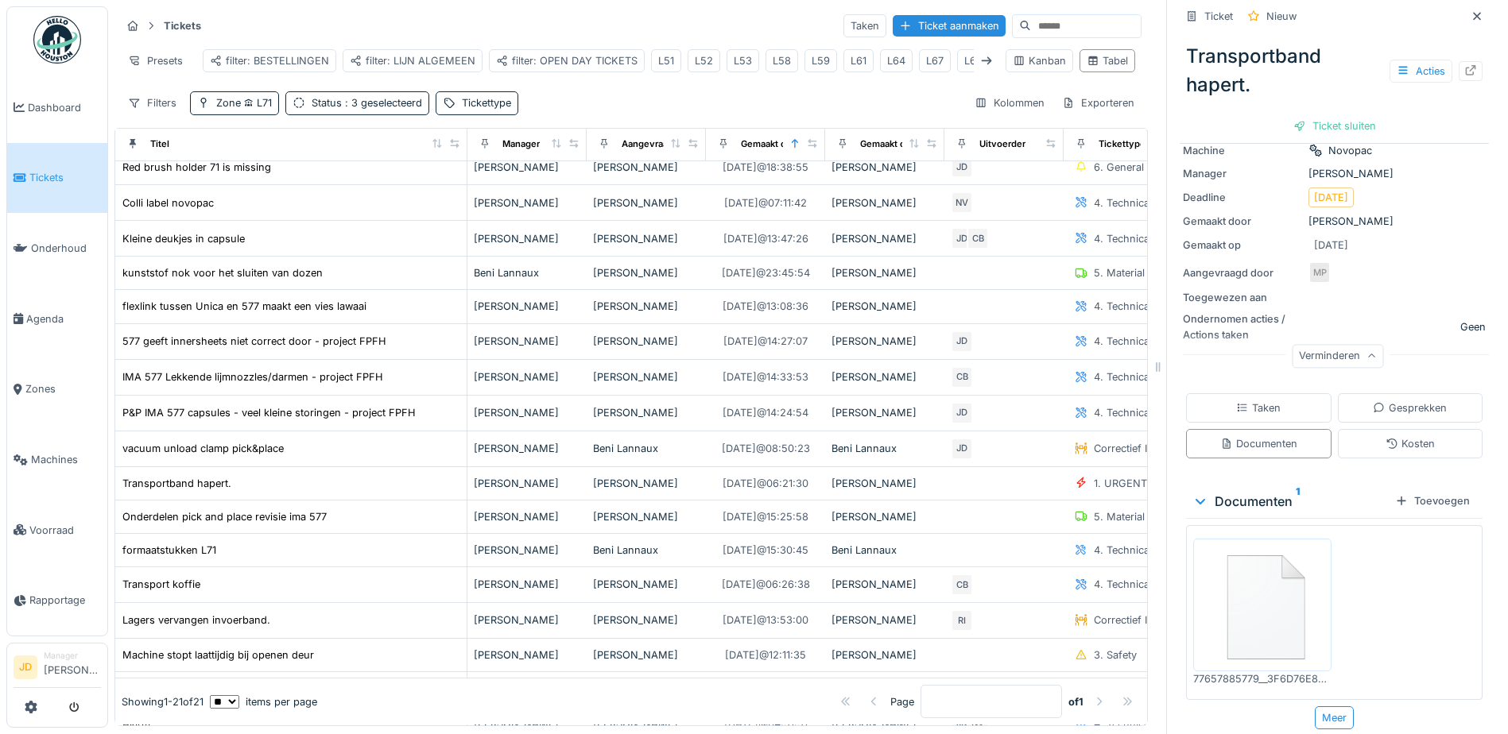
scroll to position [161, 0]
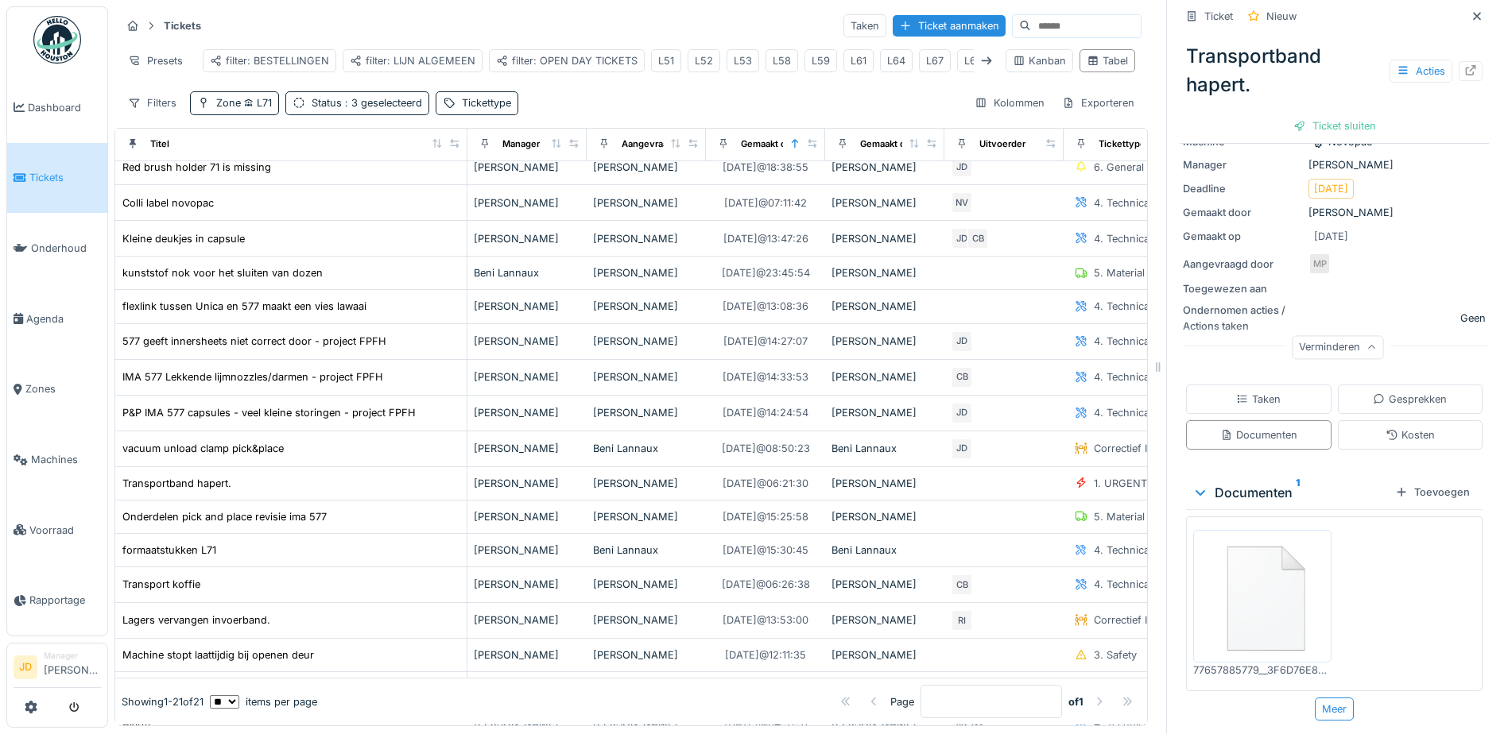
click at [1252, 565] on img at bounding box center [1262, 596] width 130 height 125
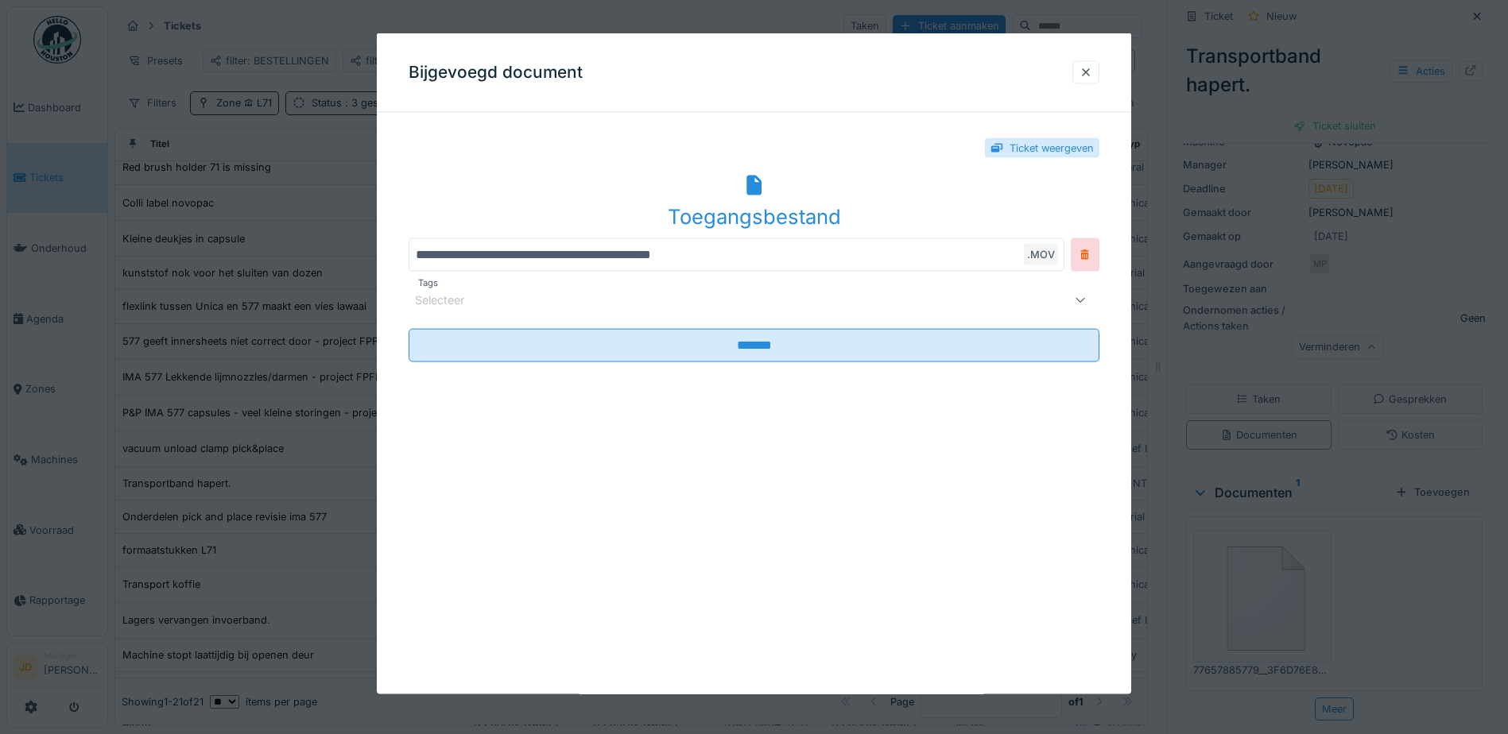
click at [781, 155] on div "Ticket weergeven" at bounding box center [753, 148] width 691 height 45
click at [760, 192] on icon at bounding box center [753, 185] width 15 height 21
drag, startPoint x: 1096, startPoint y: 79, endPoint x: 987, endPoint y: 137, distance: 123.7
click at [1092, 79] on div at bounding box center [1085, 71] width 13 height 15
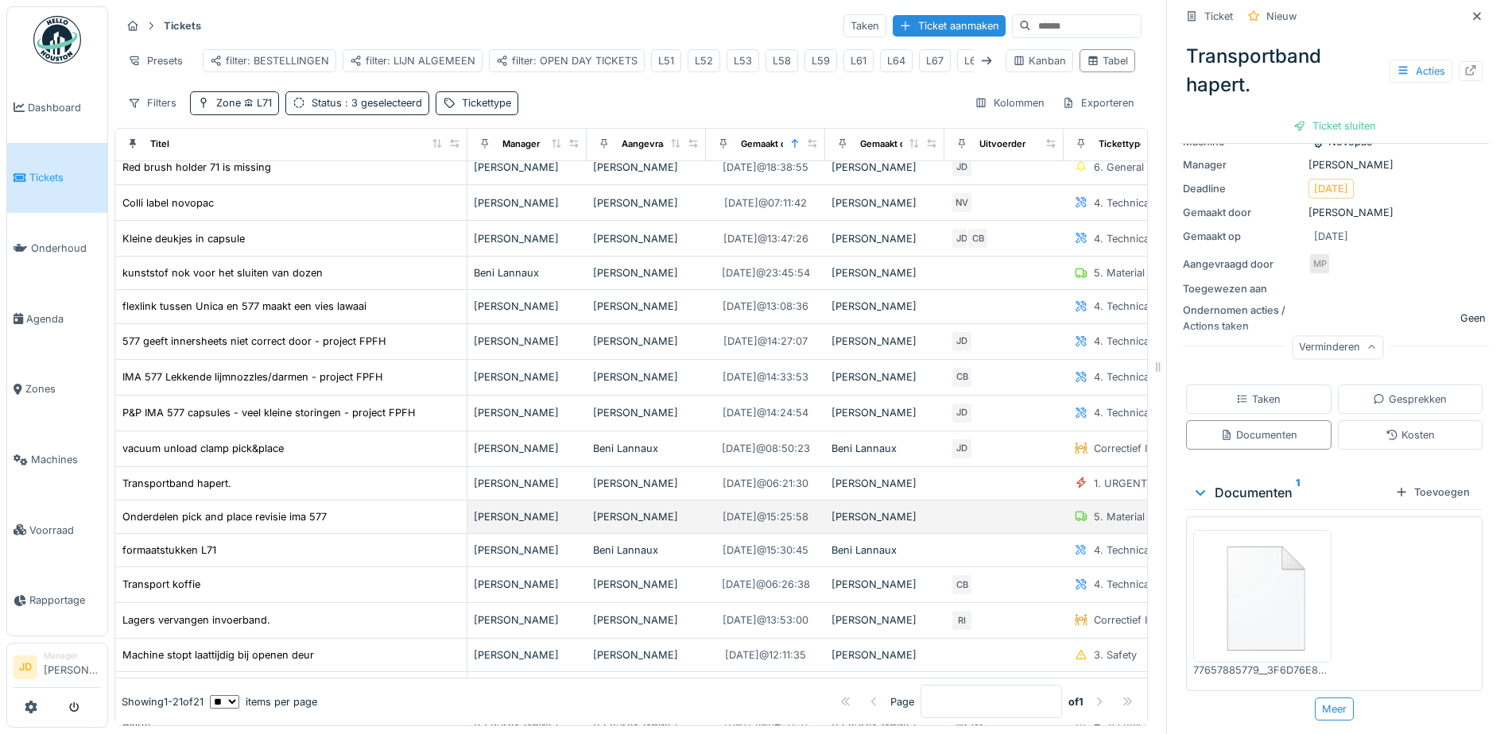
click at [377, 521] on div "Onderdelen pick and place revisie ima 577" at bounding box center [291, 517] width 339 height 17
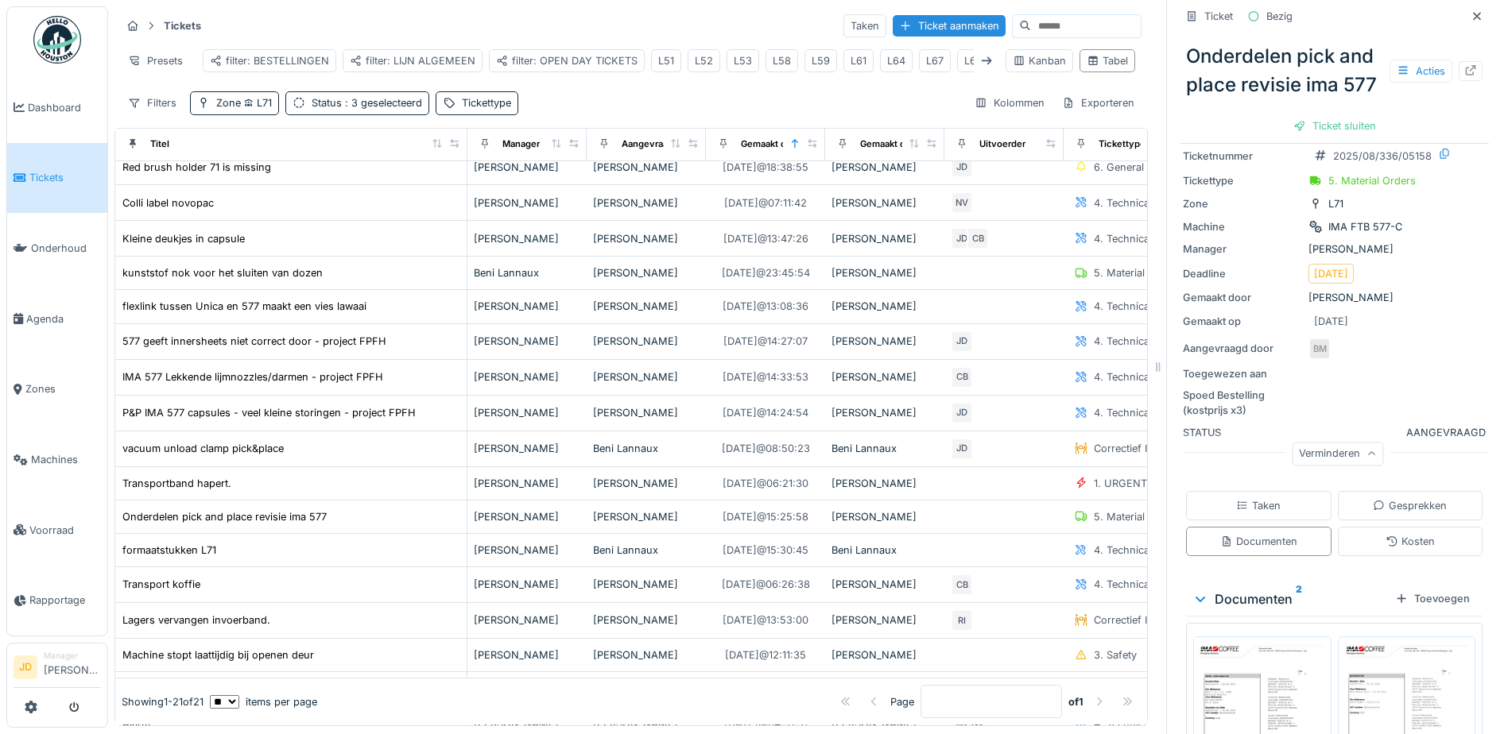
scroll to position [159, 0]
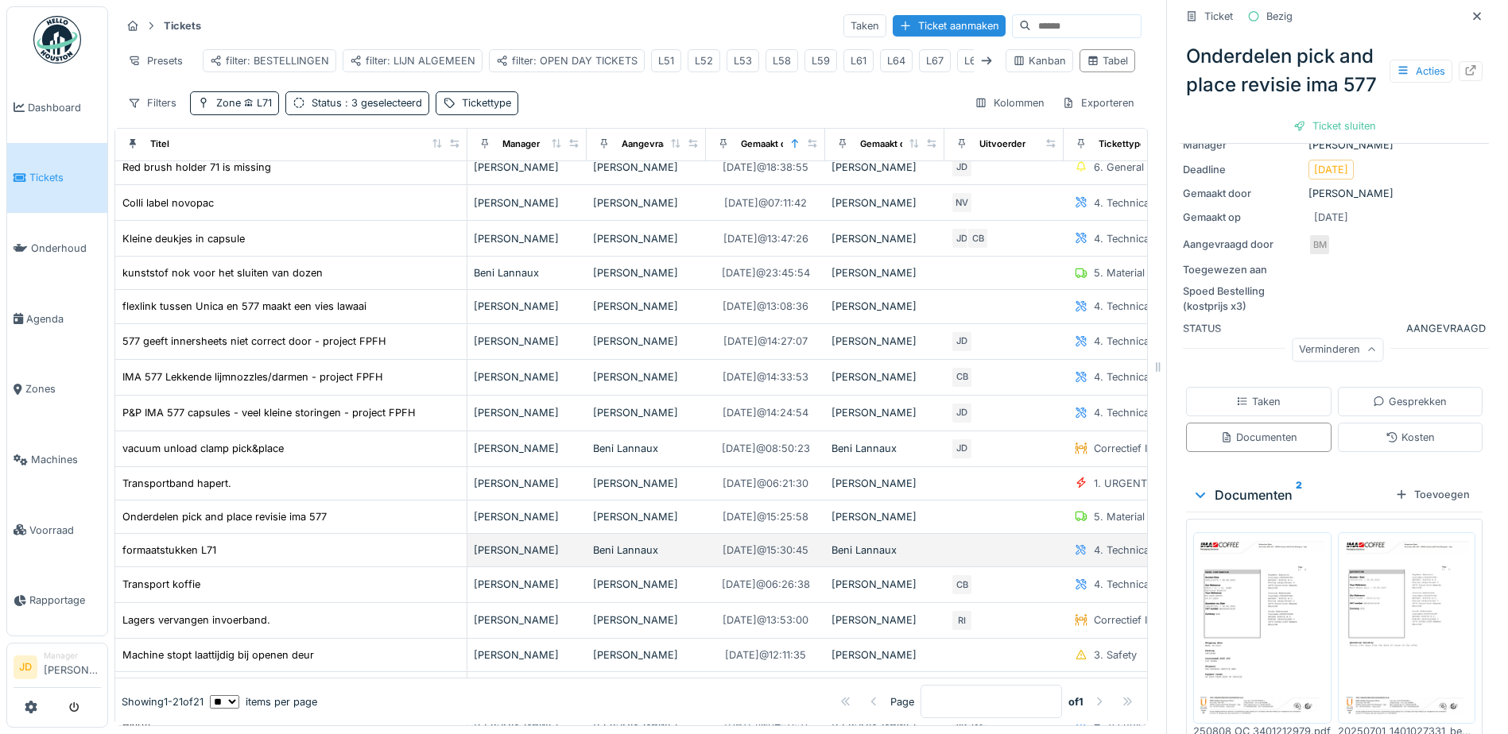
click at [226, 542] on div "formaatstukken L71" at bounding box center [291, 550] width 339 height 17
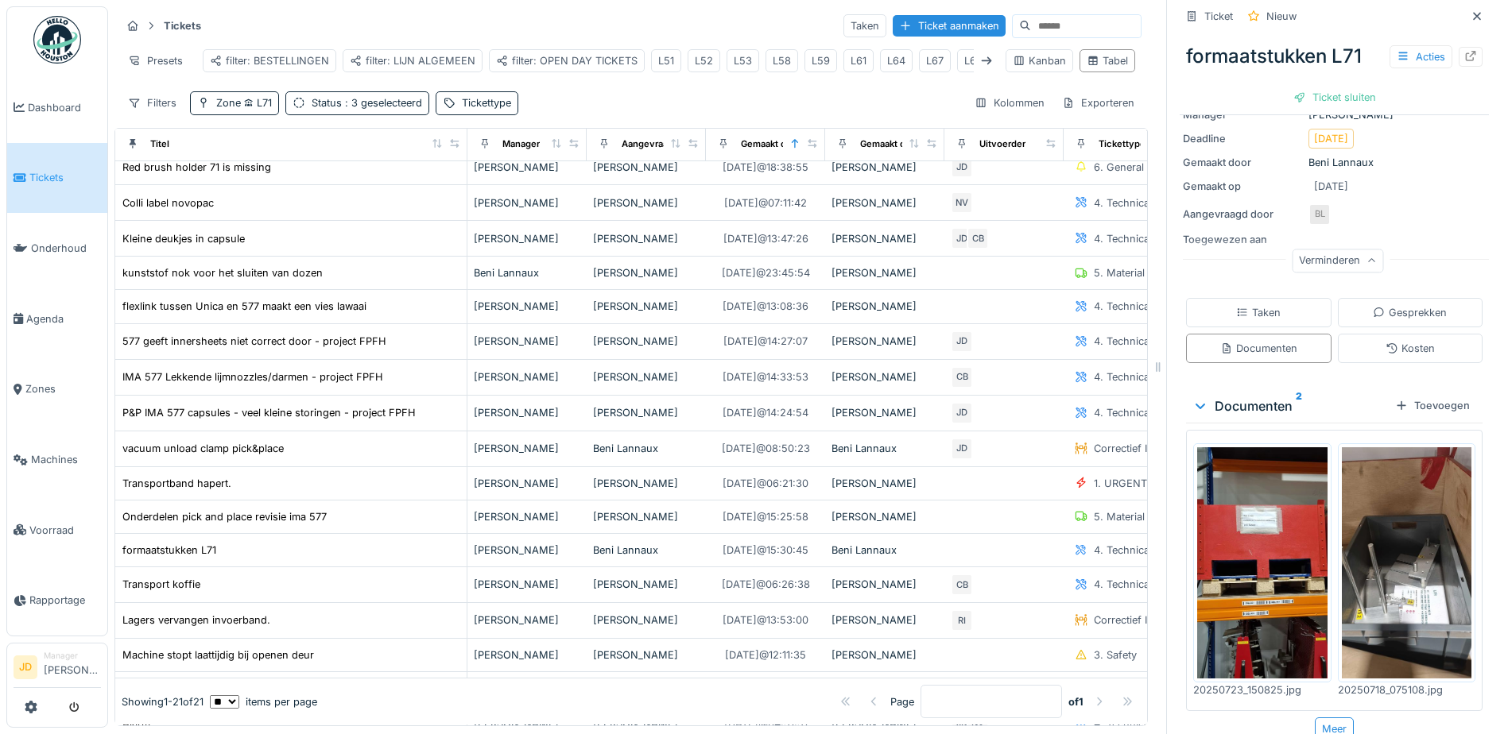
scroll to position [222, 0]
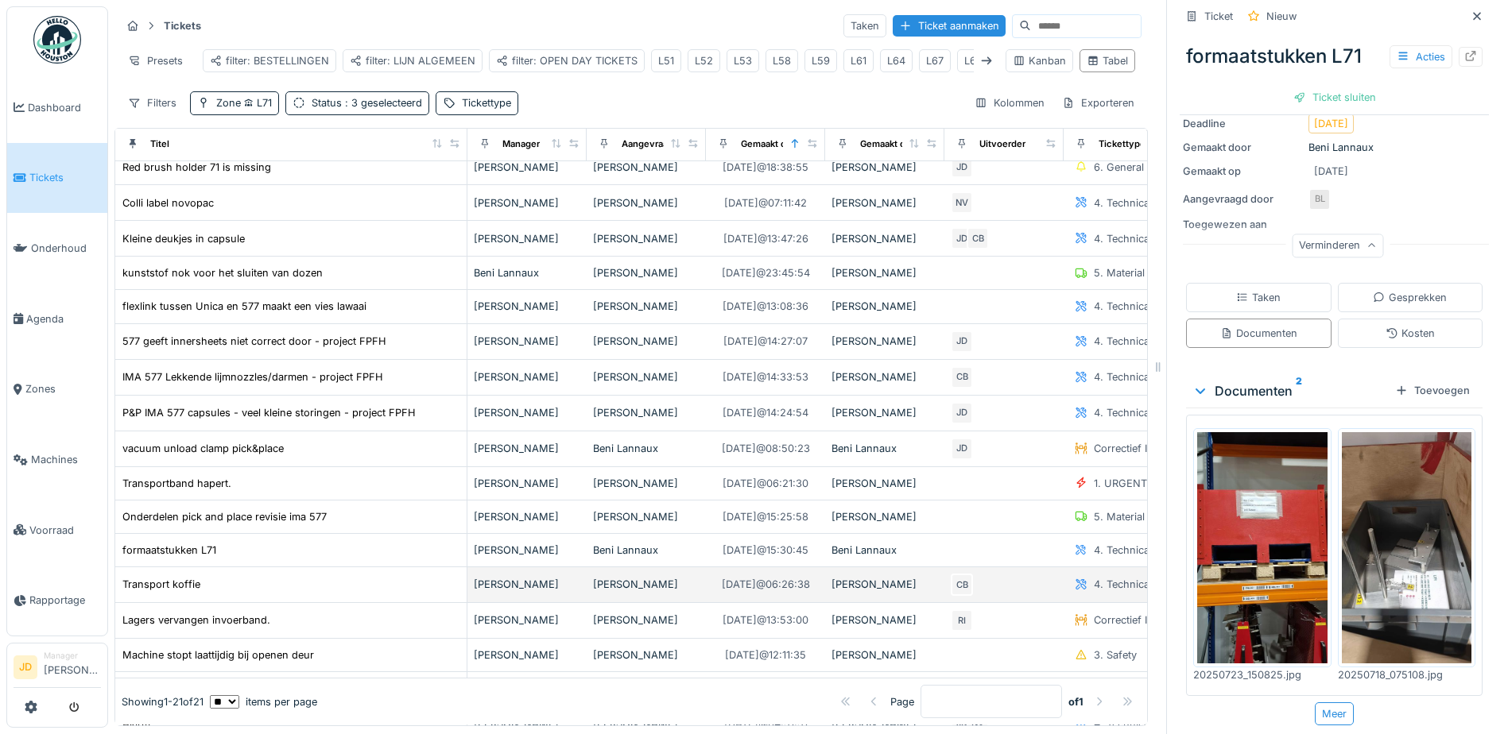
click at [265, 576] on div "Transport koffie" at bounding box center [291, 584] width 339 height 17
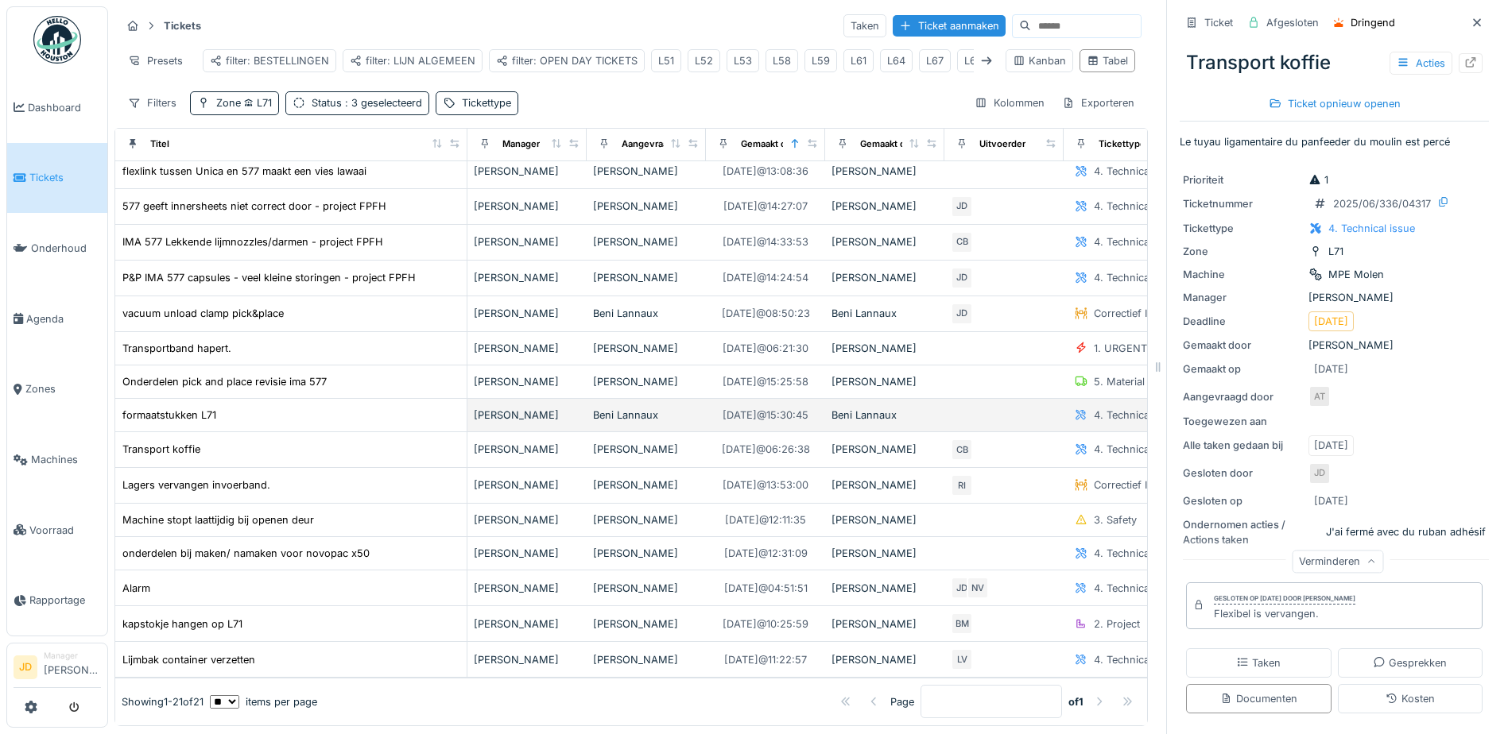
scroll to position [238, 0]
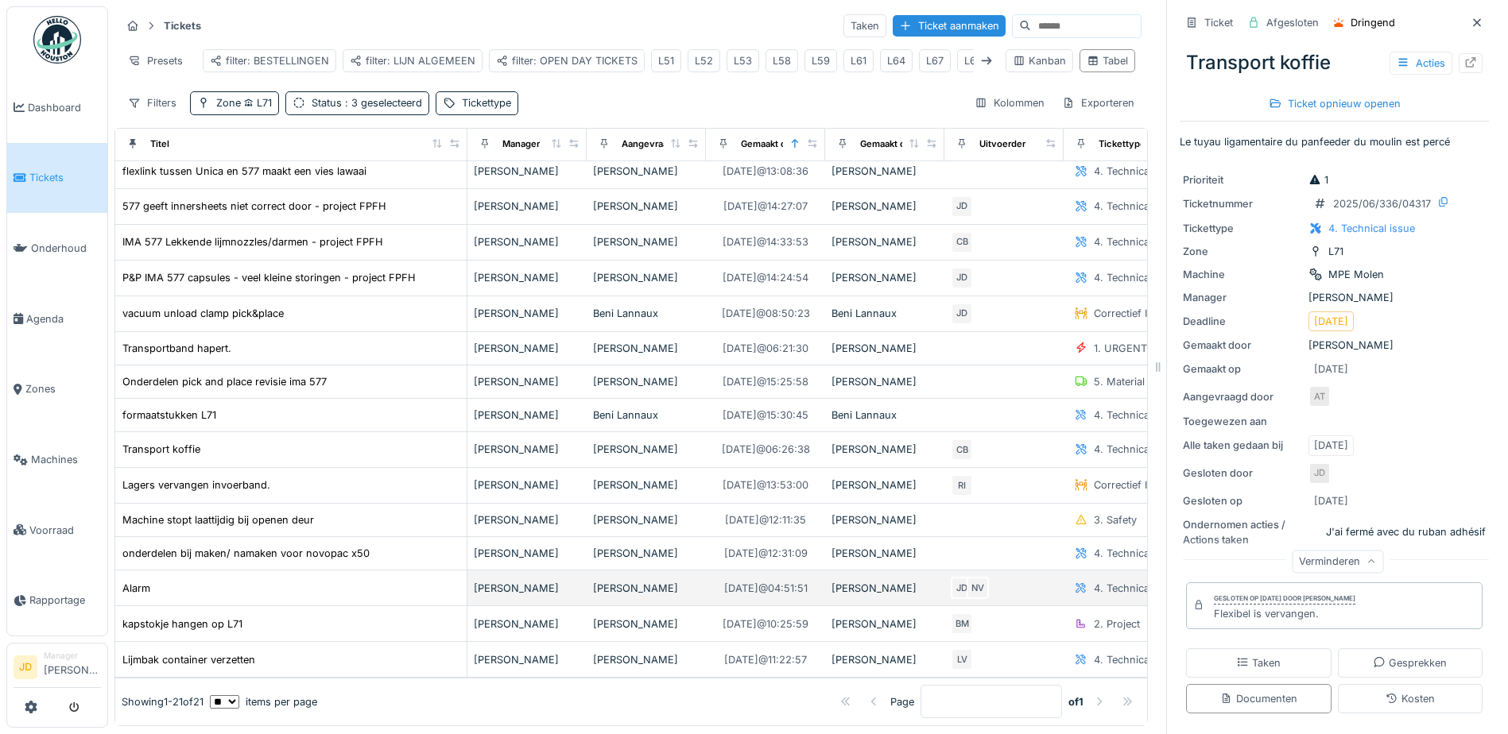
click at [309, 576] on td "Alarm" at bounding box center [291, 589] width 352 height 36
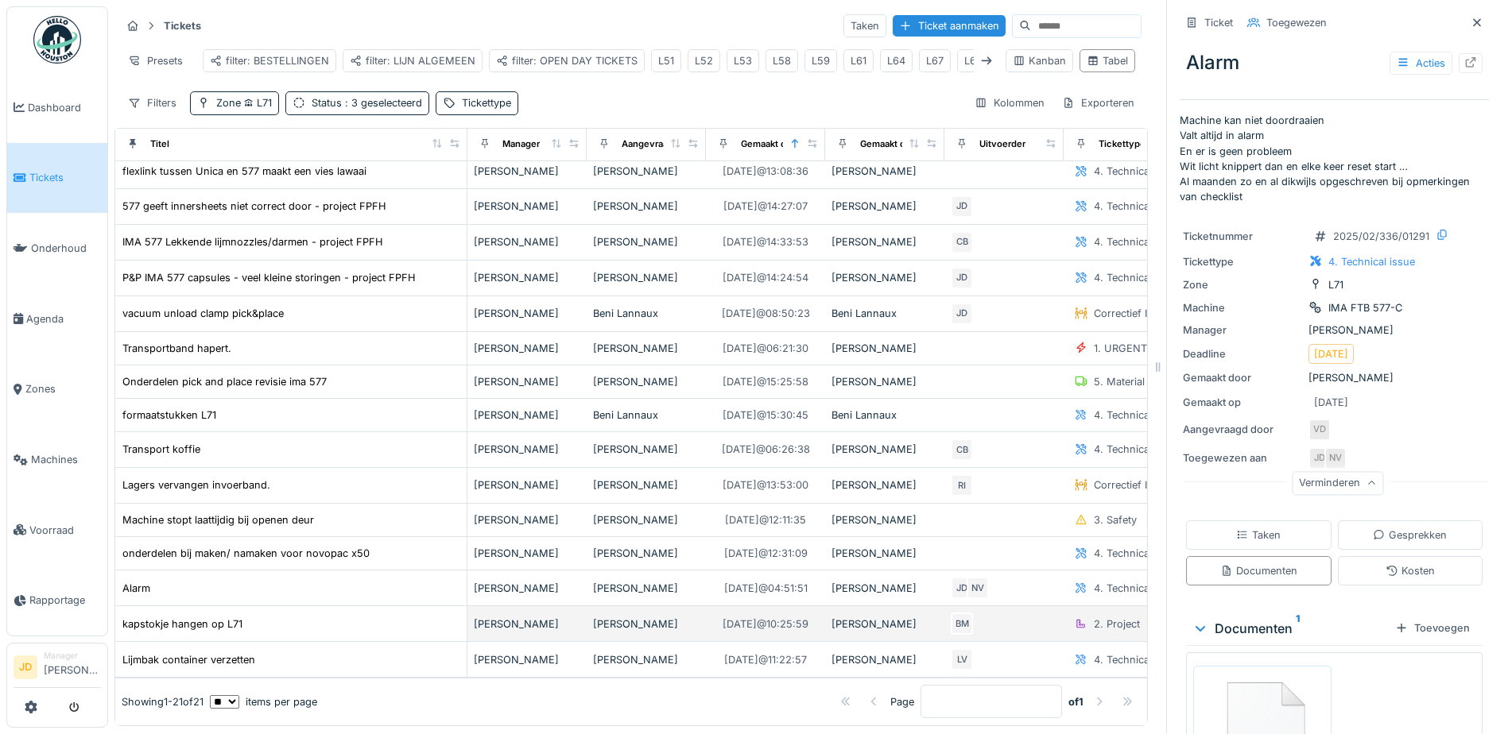
click at [318, 616] on div "kapstokje hangen op L71" at bounding box center [291, 624] width 339 height 17
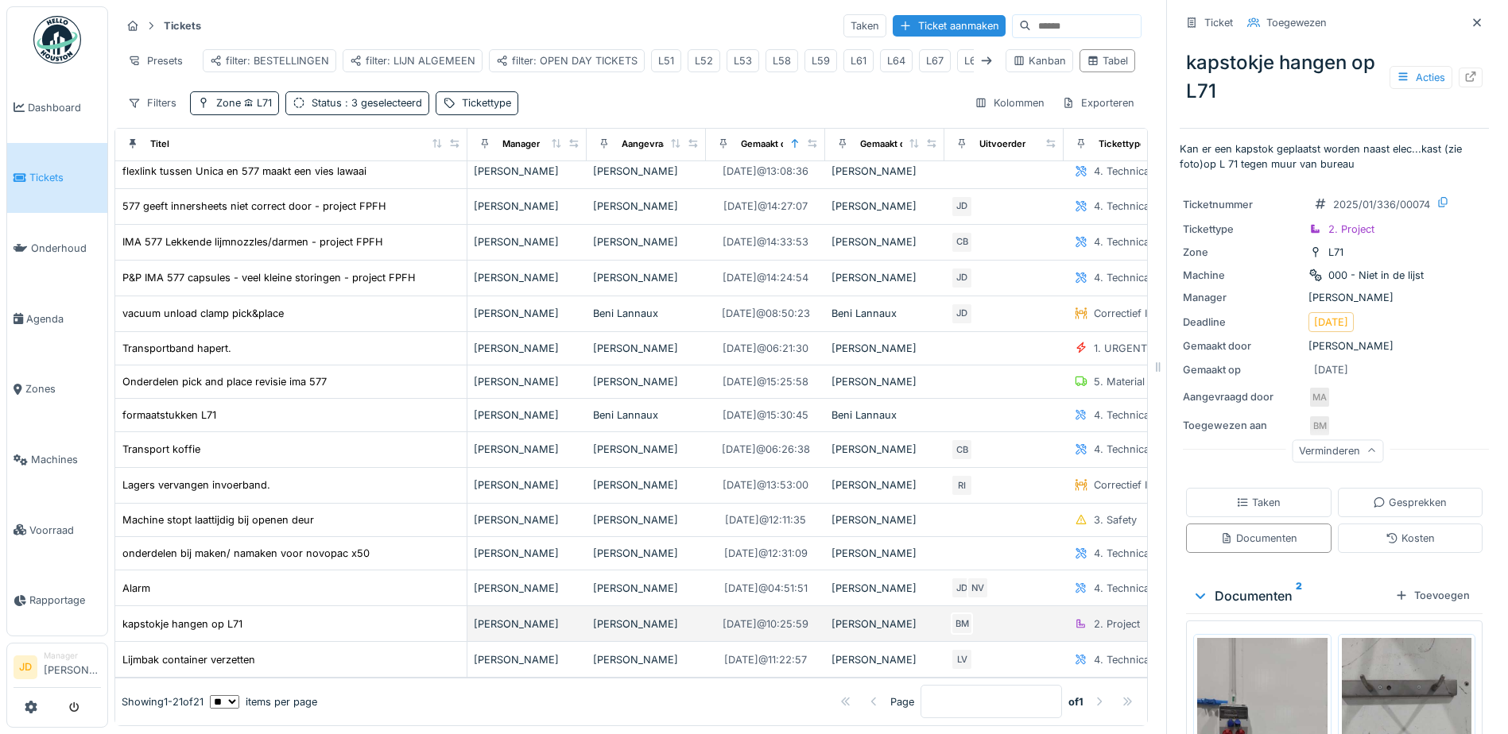
scroll to position [250, 0]
click at [340, 616] on div "kapstokje hangen op L71" at bounding box center [291, 624] width 339 height 17
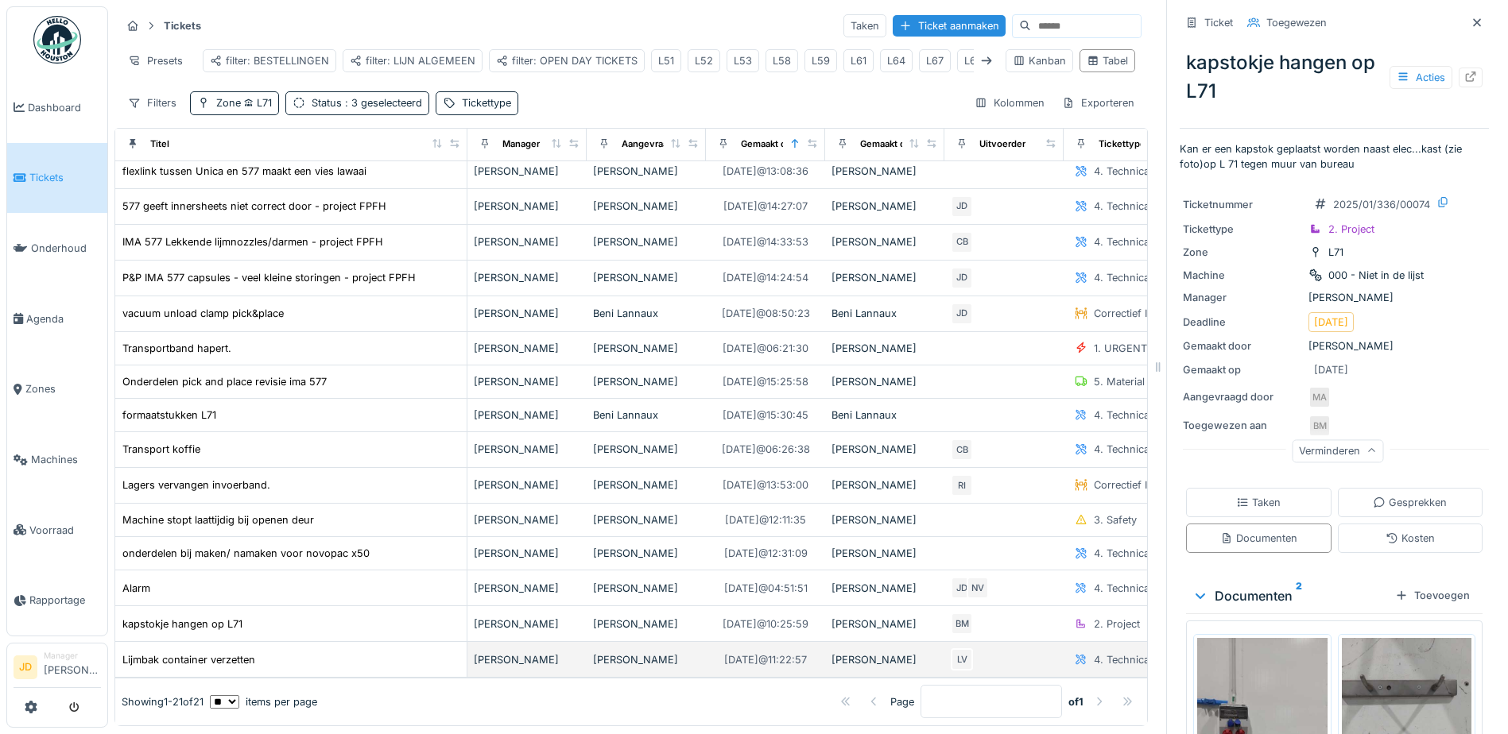
click at [331, 652] on div "Lijmbak container verzetten" at bounding box center [291, 660] width 339 height 17
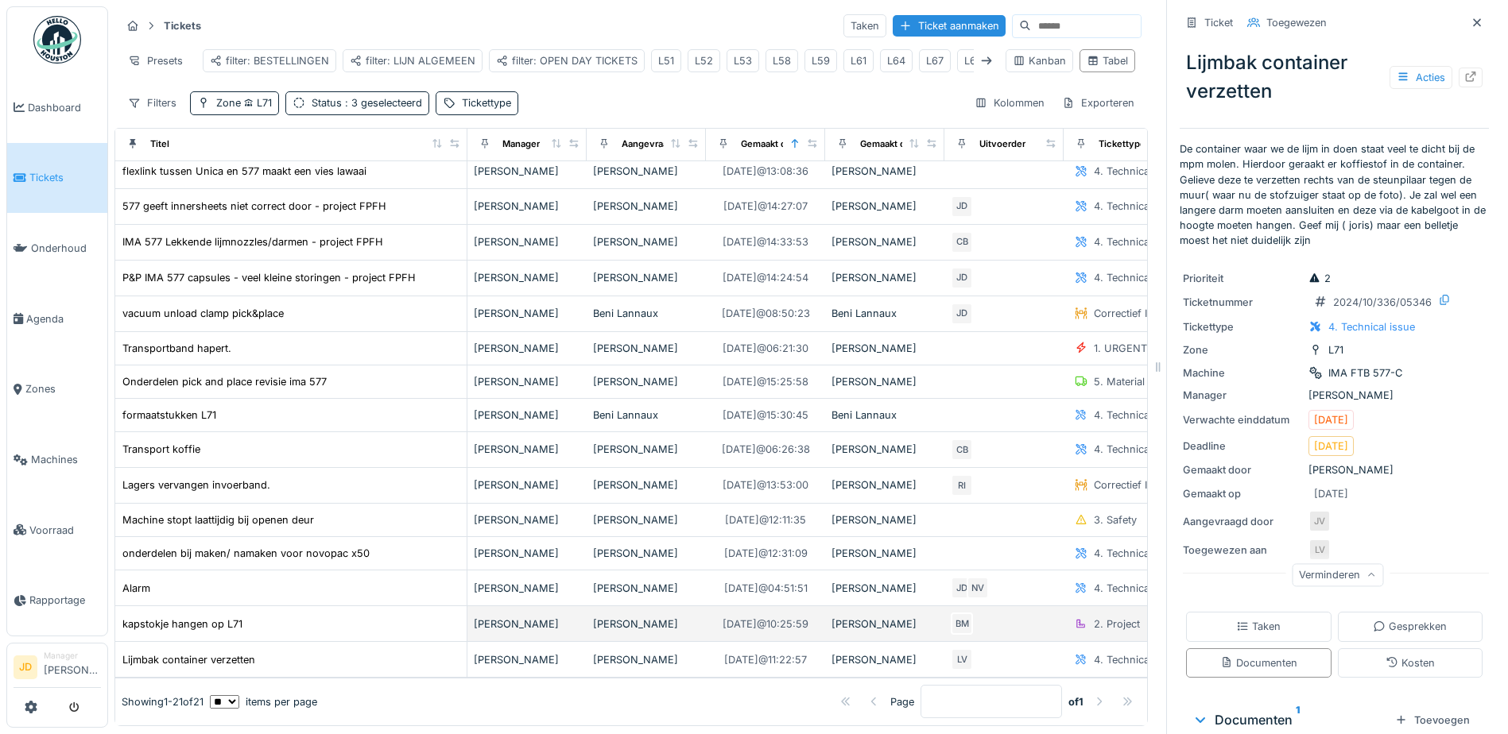
click at [355, 606] on td "kapstokje hangen op L71" at bounding box center [291, 624] width 352 height 36
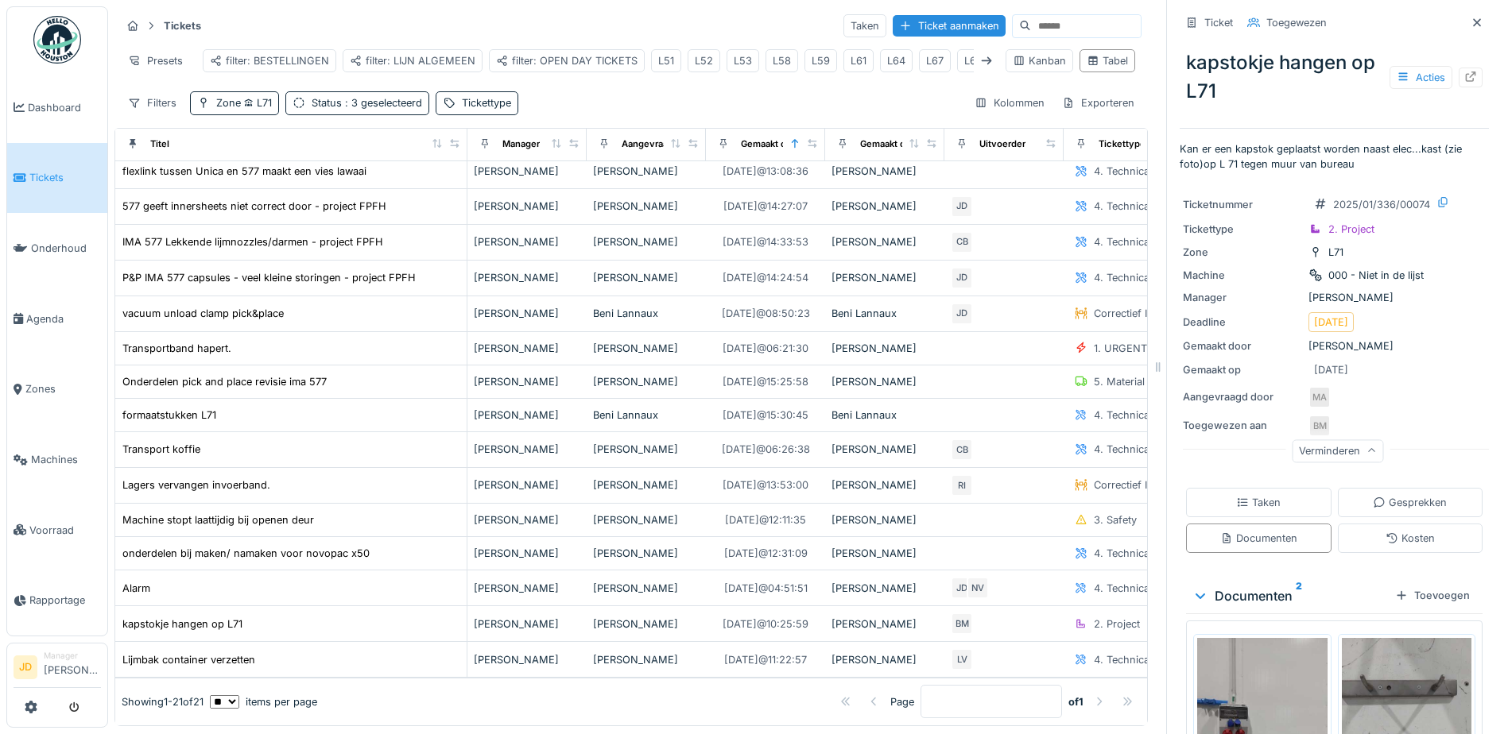
scroll to position [150, 0]
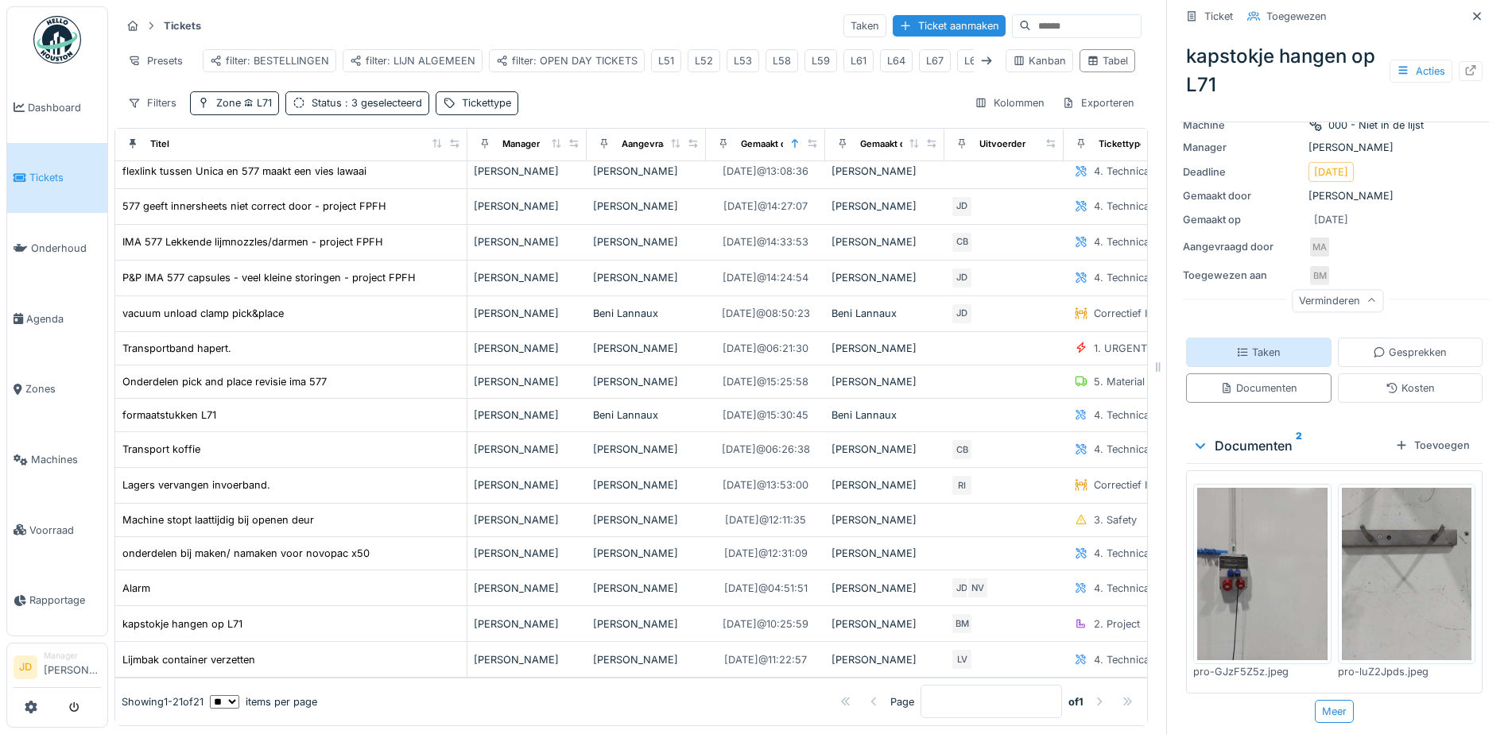
click at [1267, 349] on div "Taken" at bounding box center [1258, 352] width 145 height 29
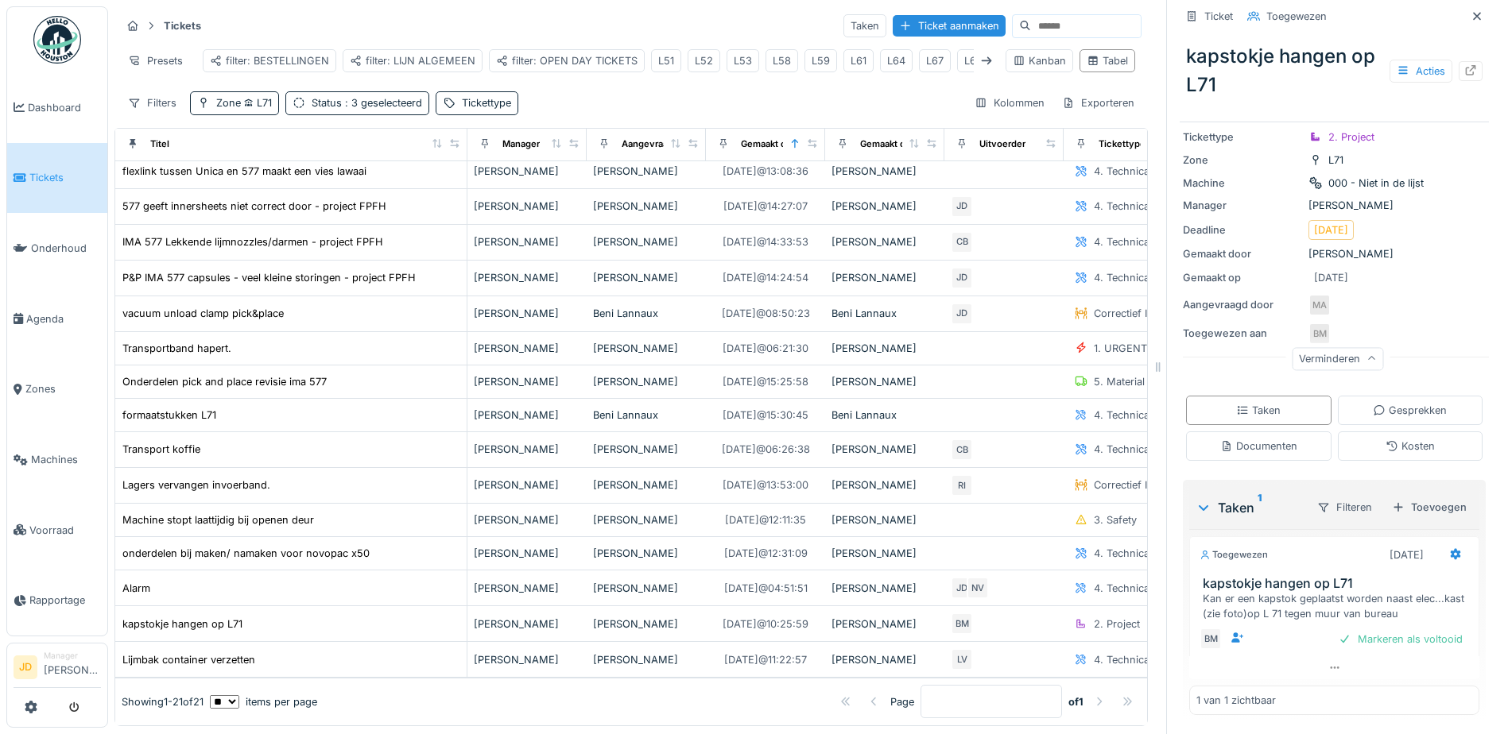
scroll to position [93, 0]
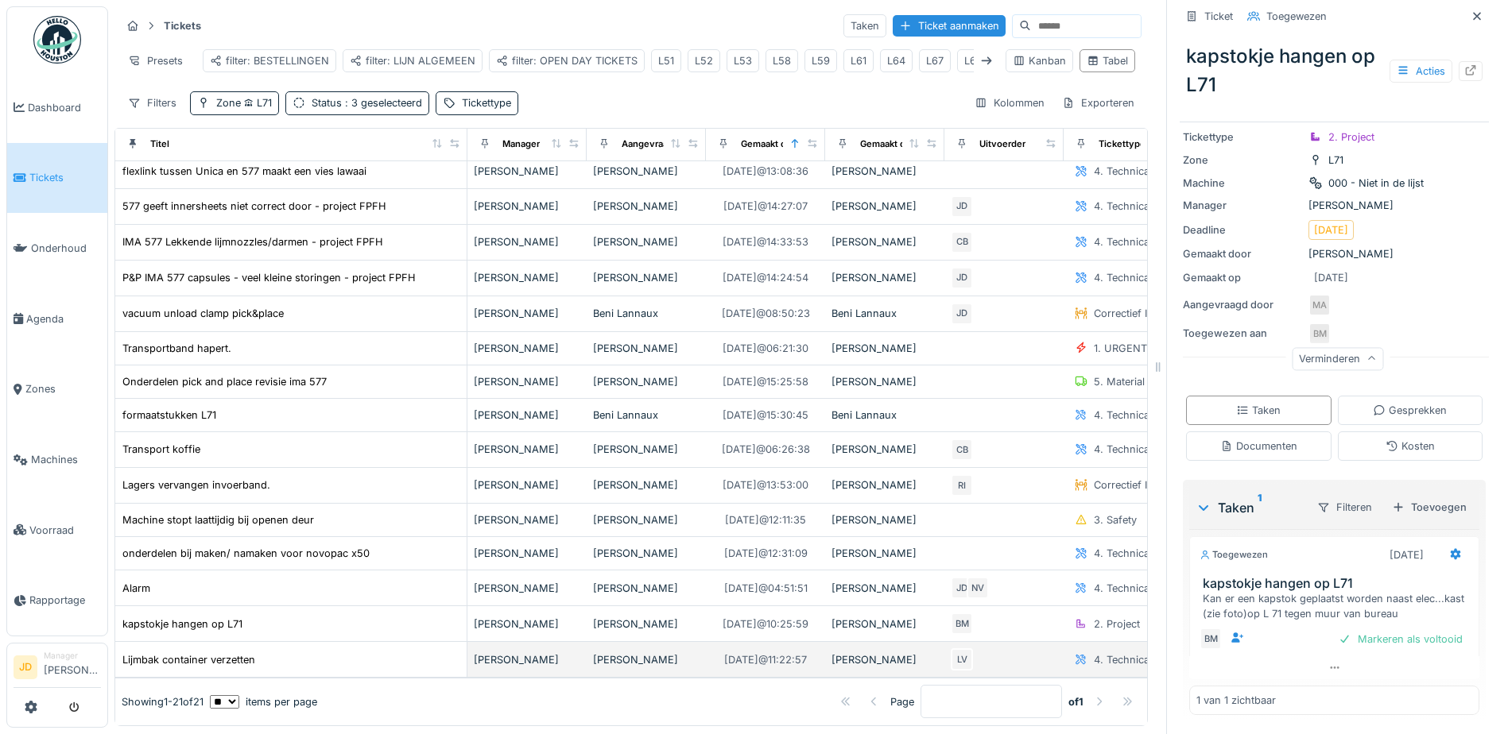
click at [282, 652] on div "Lijmbak container verzetten" at bounding box center [291, 660] width 339 height 17
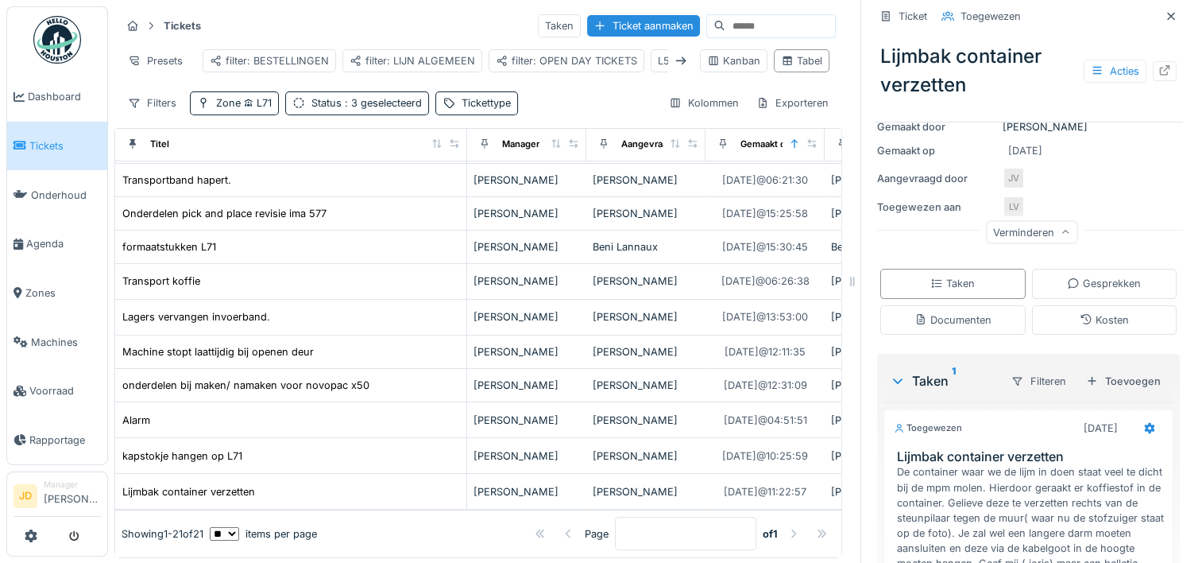
scroll to position [410, 0]
click at [356, 308] on div "Lagers vervangen invoerband." at bounding box center [291, 316] width 339 height 17
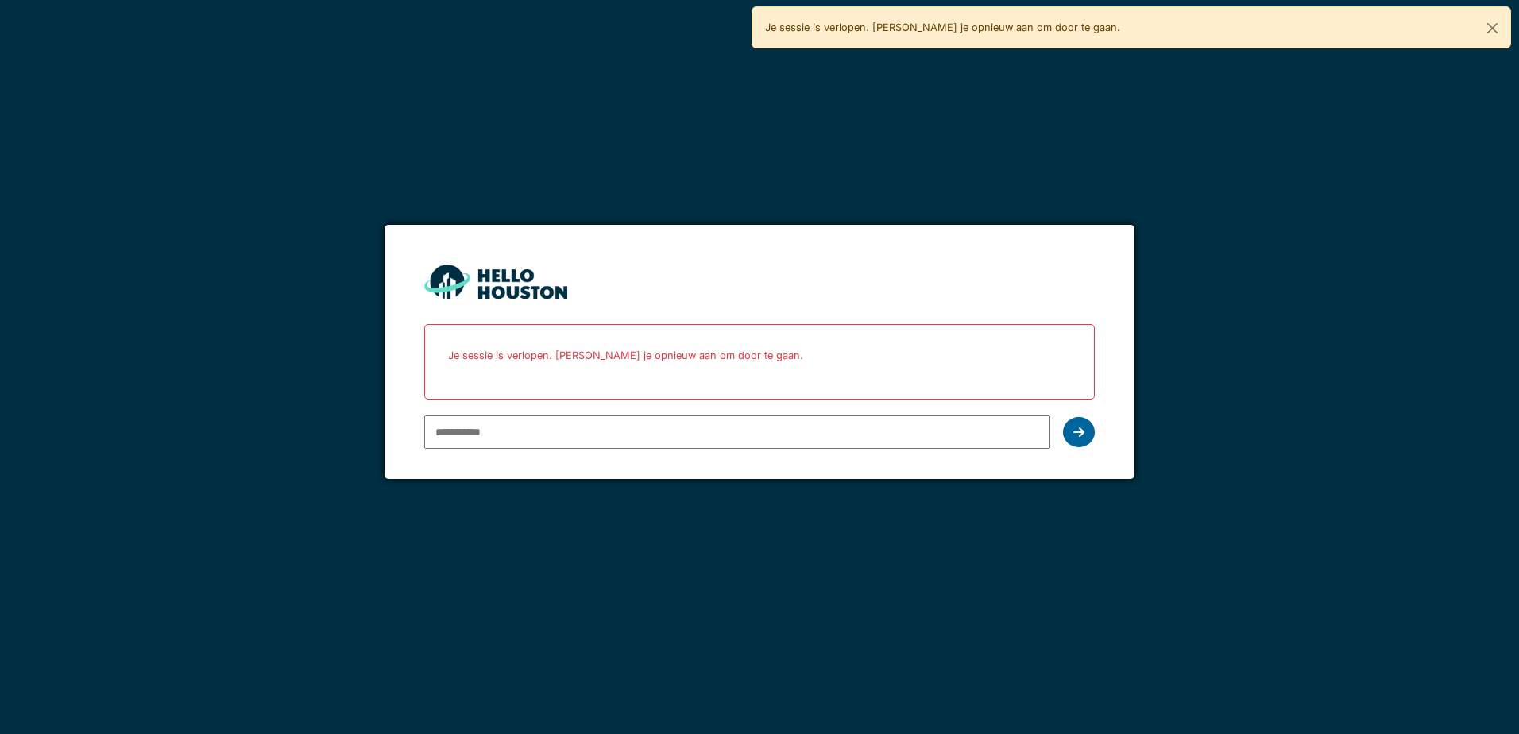
type input "**********"
click at [1072, 432] on div at bounding box center [1079, 432] width 32 height 30
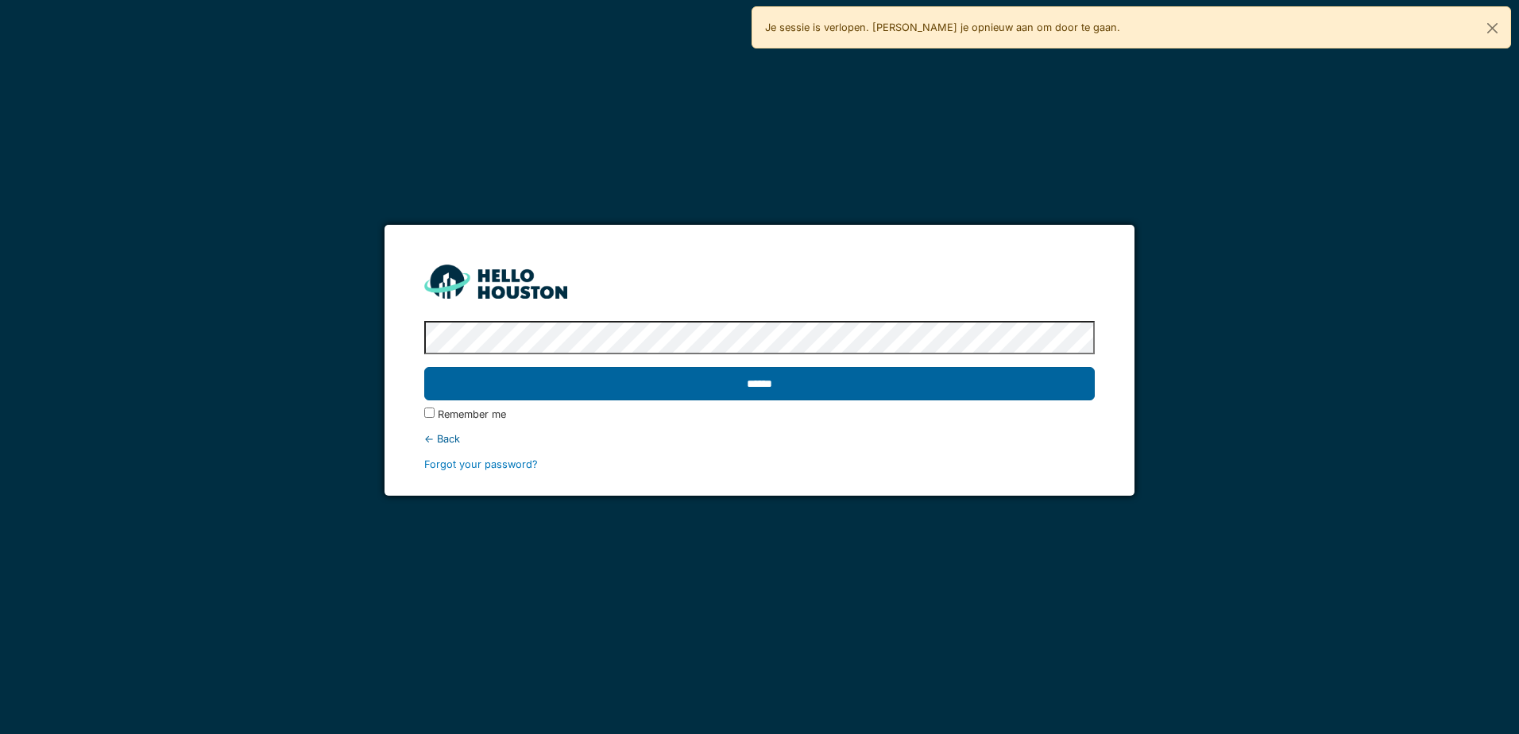
click at [788, 391] on input "******" at bounding box center [759, 383] width 670 height 33
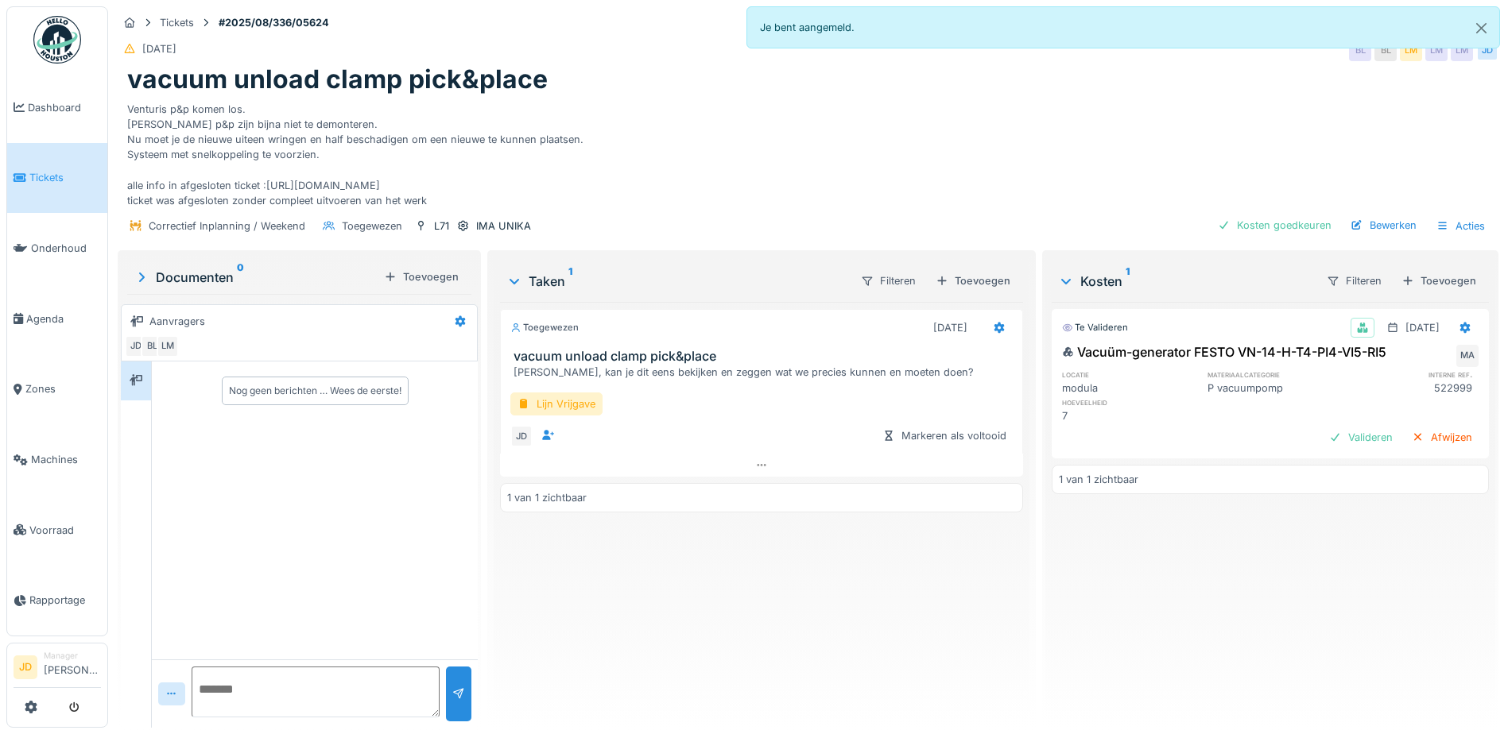
click at [932, 184] on div "Venturis p&p komen los. Venturis p&p zijn bijna niet te demonteren. Nu moet je …" at bounding box center [807, 151] width 1361 height 113
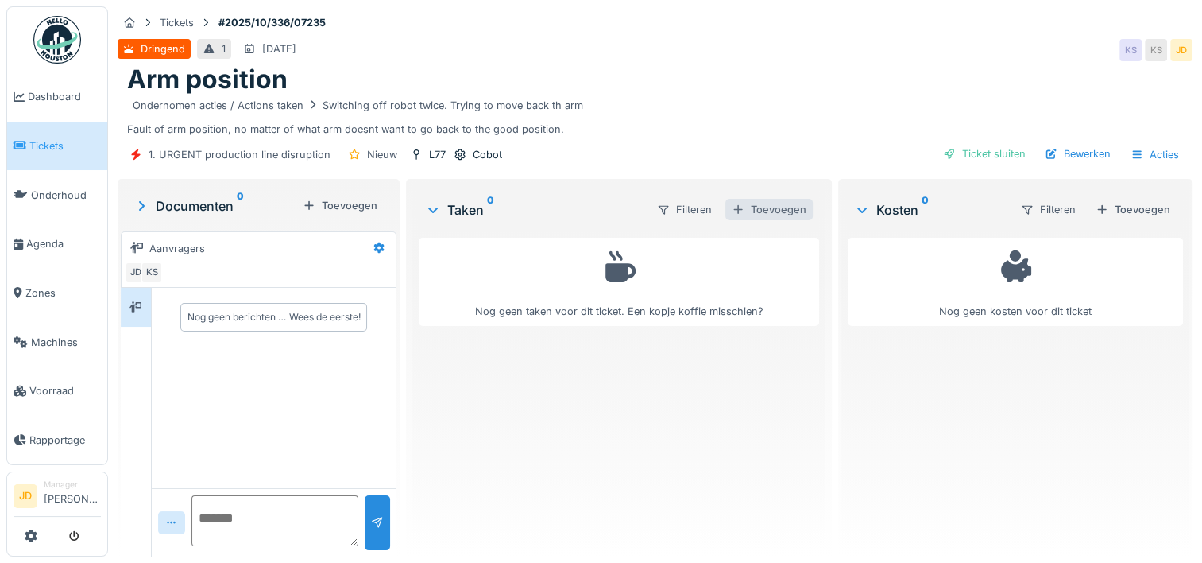
click at [753, 212] on div "Toevoegen" at bounding box center [769, 209] width 87 height 21
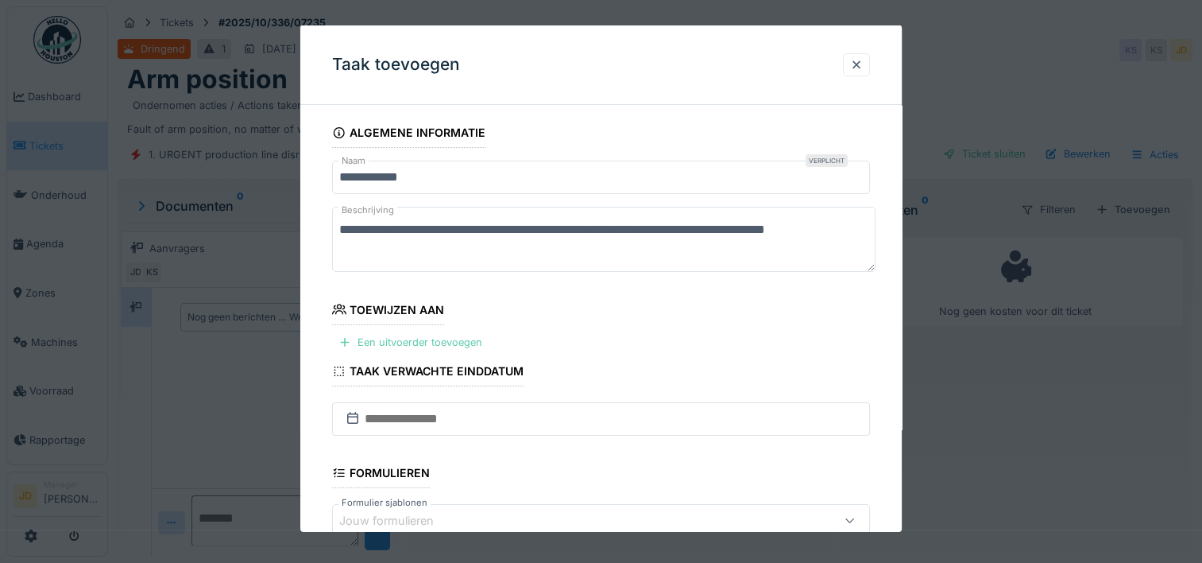
click at [410, 338] on div "Een uitvoerder toevoegen" at bounding box center [410, 341] width 157 height 21
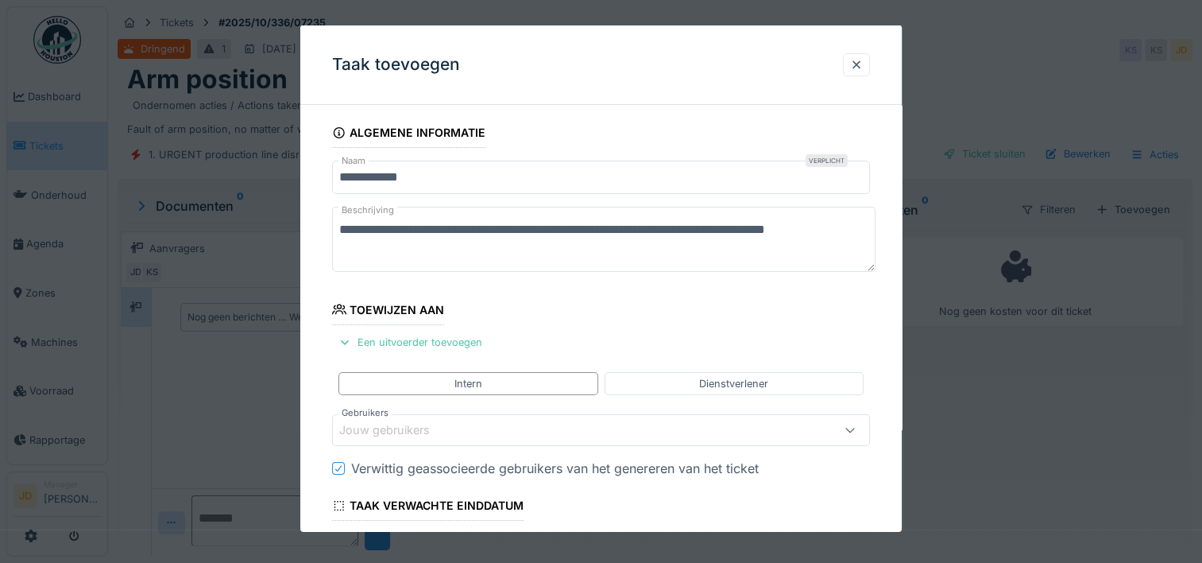
click at [411, 419] on div "Jouw gebruikers" at bounding box center [601, 430] width 538 height 32
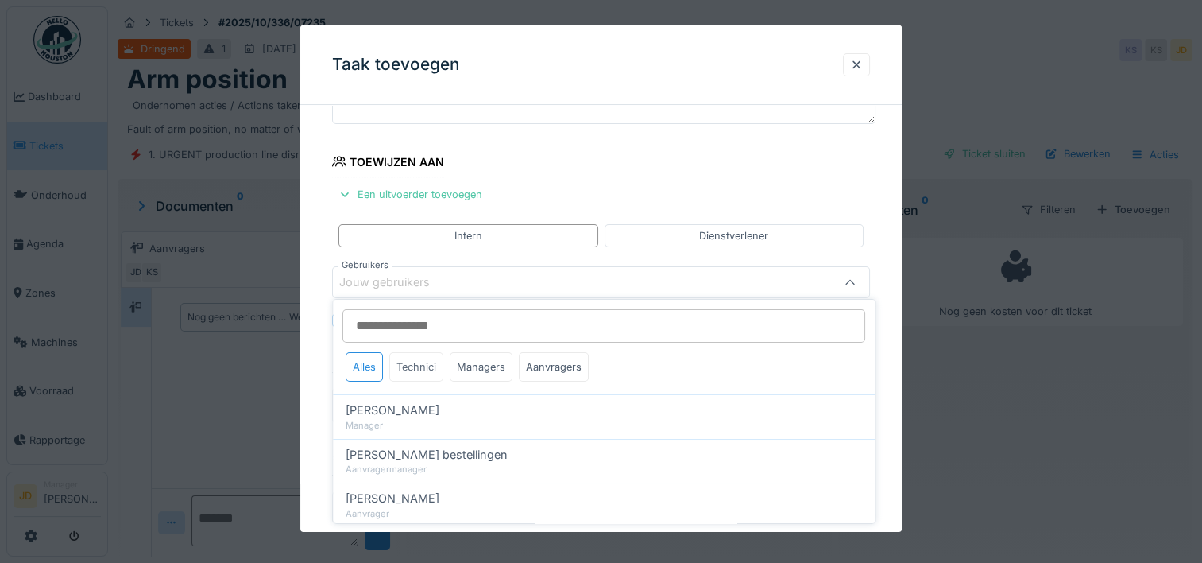
scroll to position [150, 0]
click at [420, 327] on input "Gebruikers" at bounding box center [604, 325] width 523 height 33
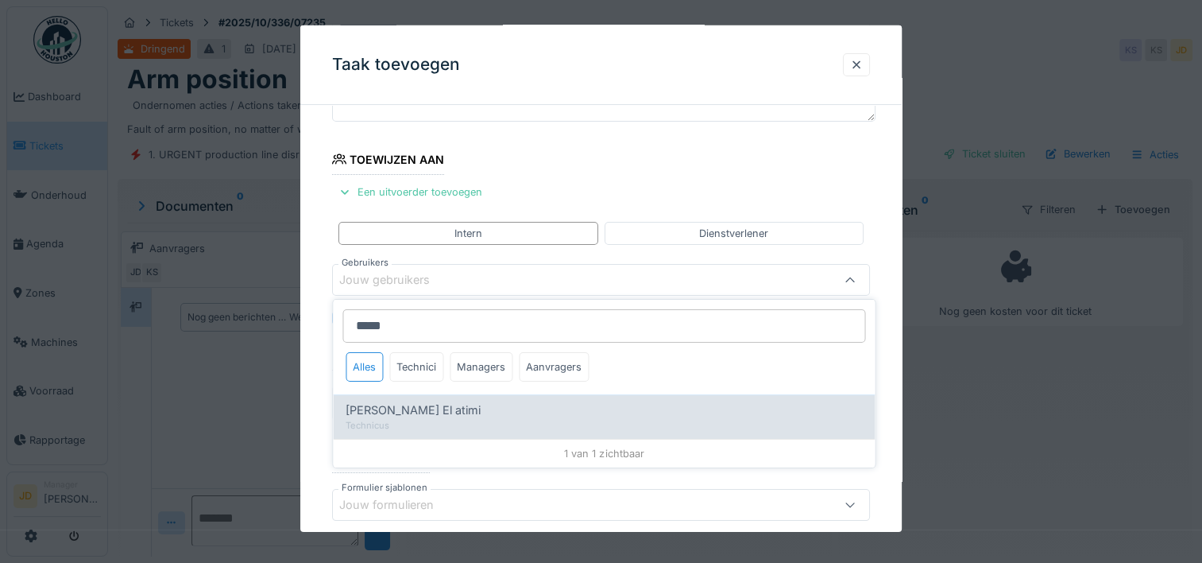
type input "*****"
click at [397, 427] on div "Technicus" at bounding box center [604, 426] width 517 height 14
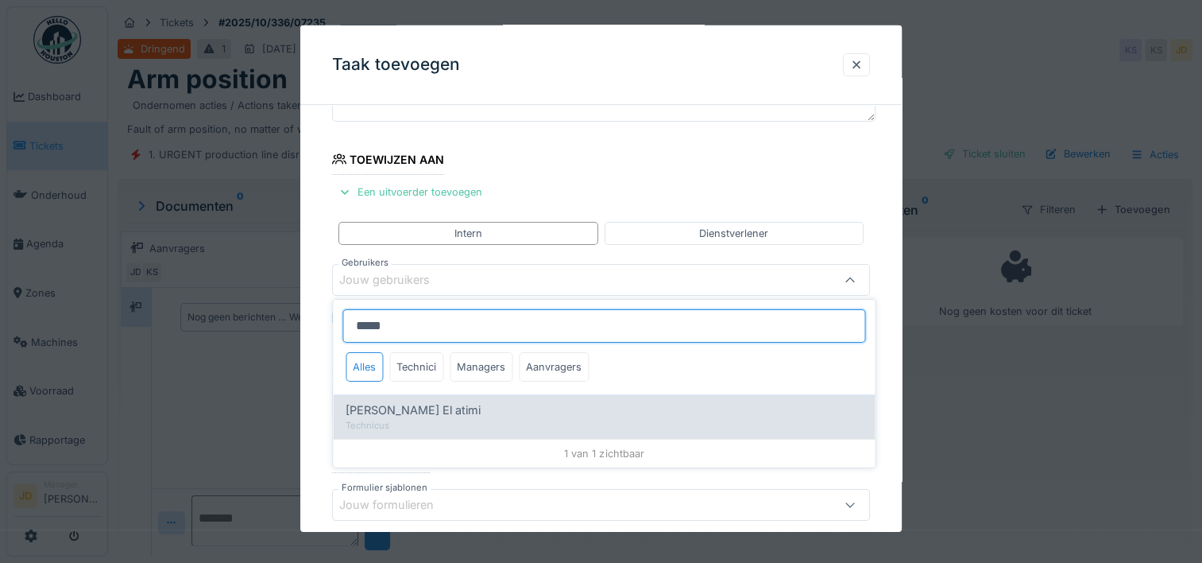
type input "****"
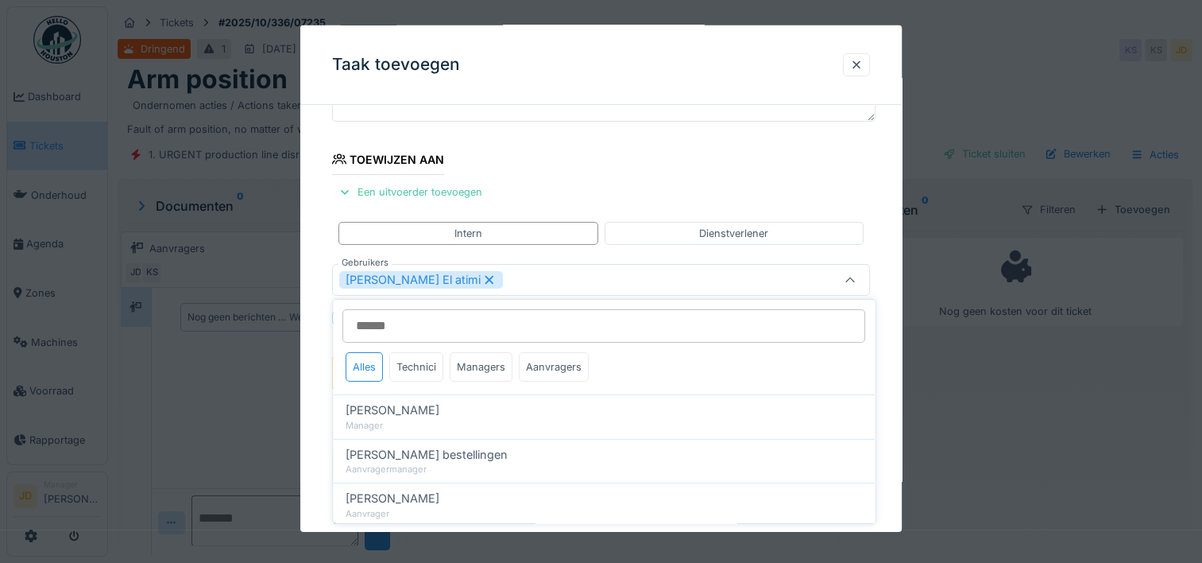
click at [841, 278] on div at bounding box center [850, 280] width 38 height 30
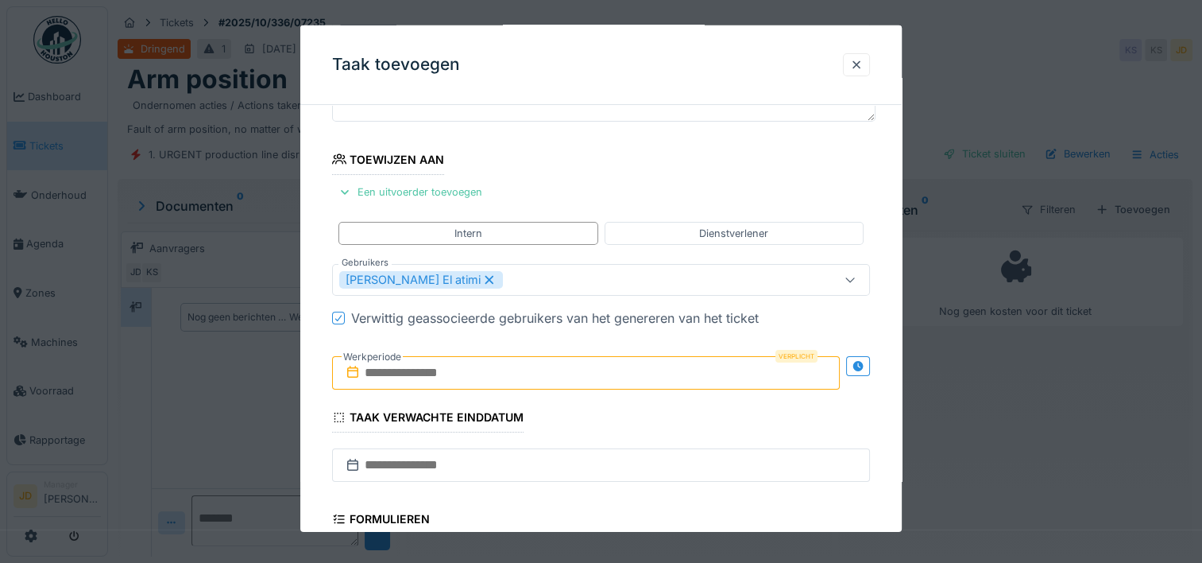
click at [610, 360] on input "text" at bounding box center [586, 372] width 508 height 33
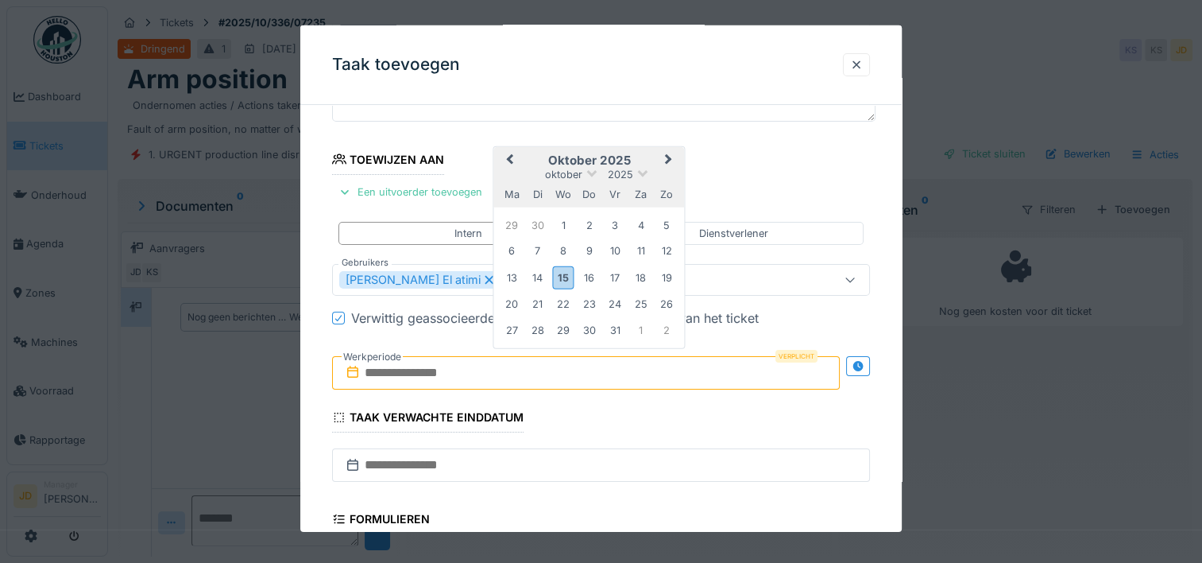
click at [629, 161] on h2 "oktober 2025" at bounding box center [589, 160] width 191 height 14
click at [563, 267] on div "15" at bounding box center [563, 276] width 21 height 23
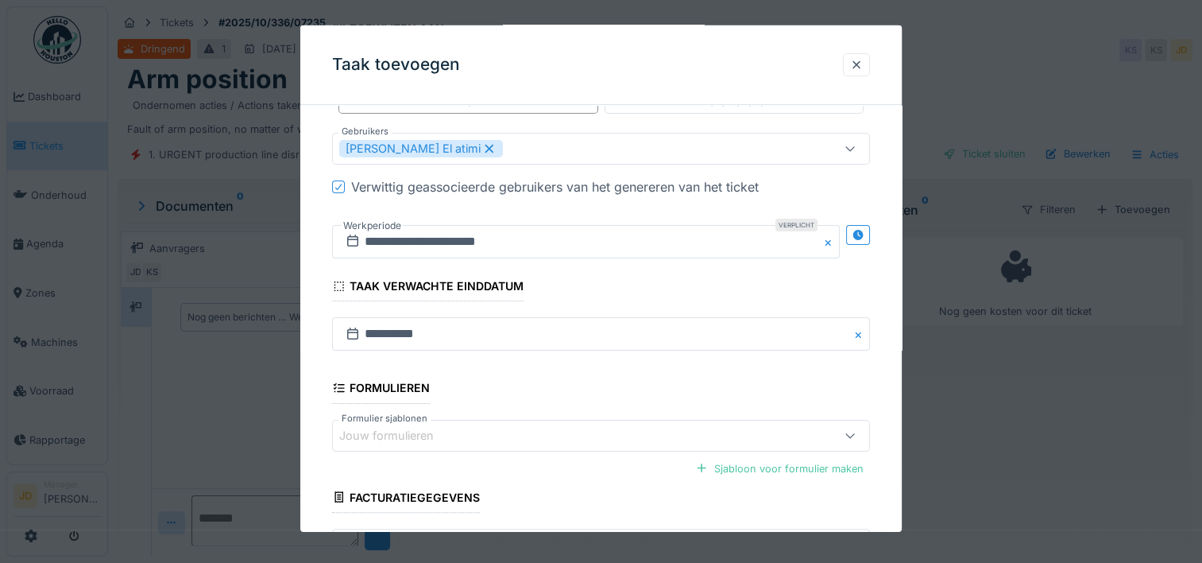
scroll to position [397, 0]
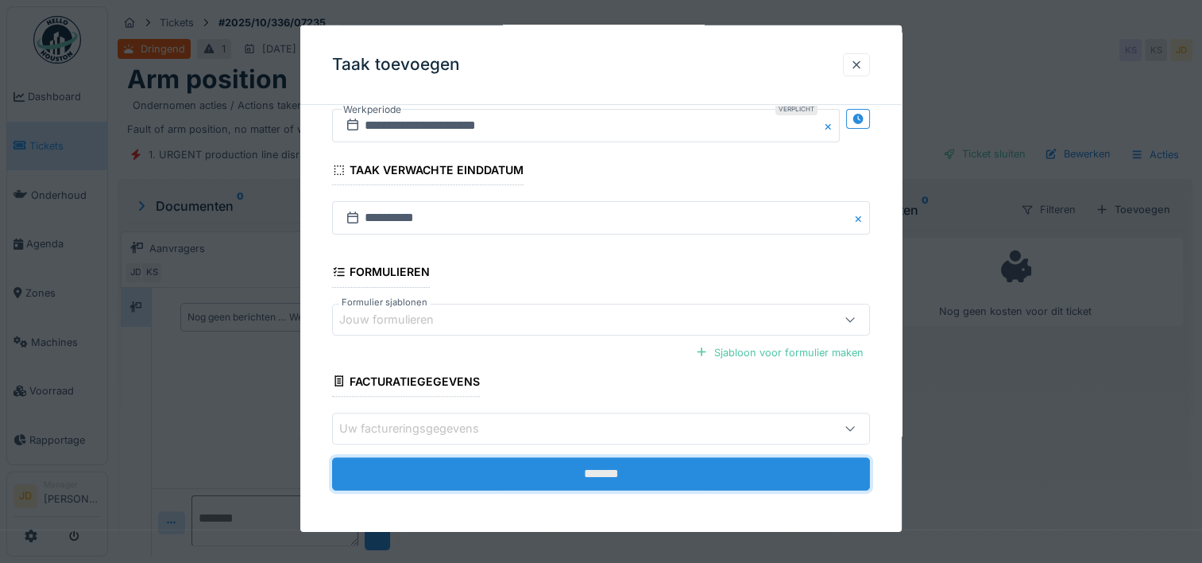
click at [593, 459] on input "*******" at bounding box center [601, 473] width 538 height 33
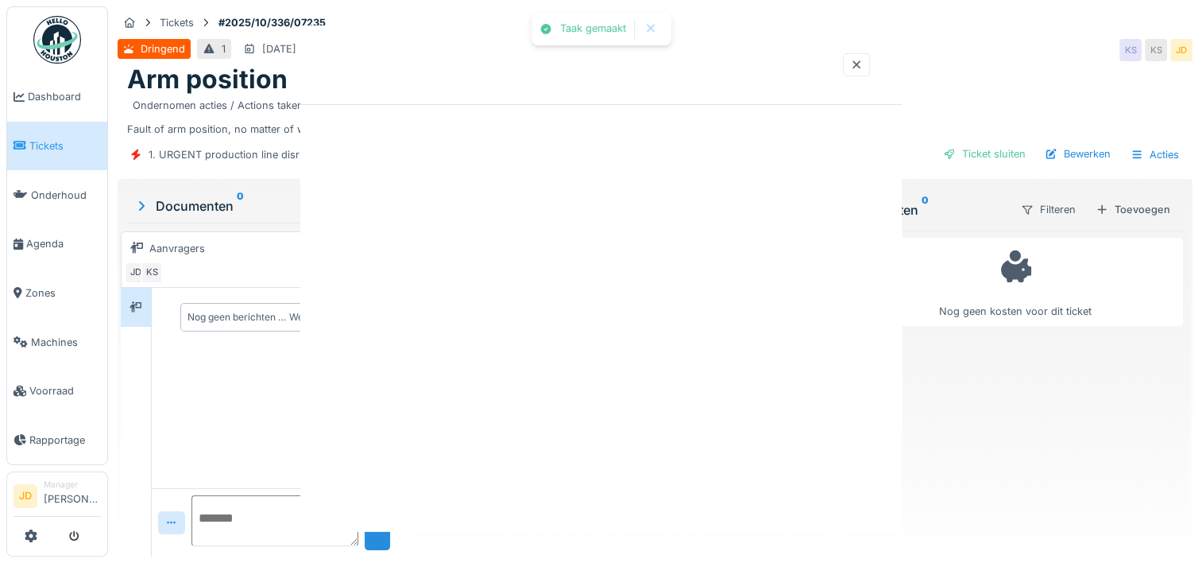
scroll to position [0, 0]
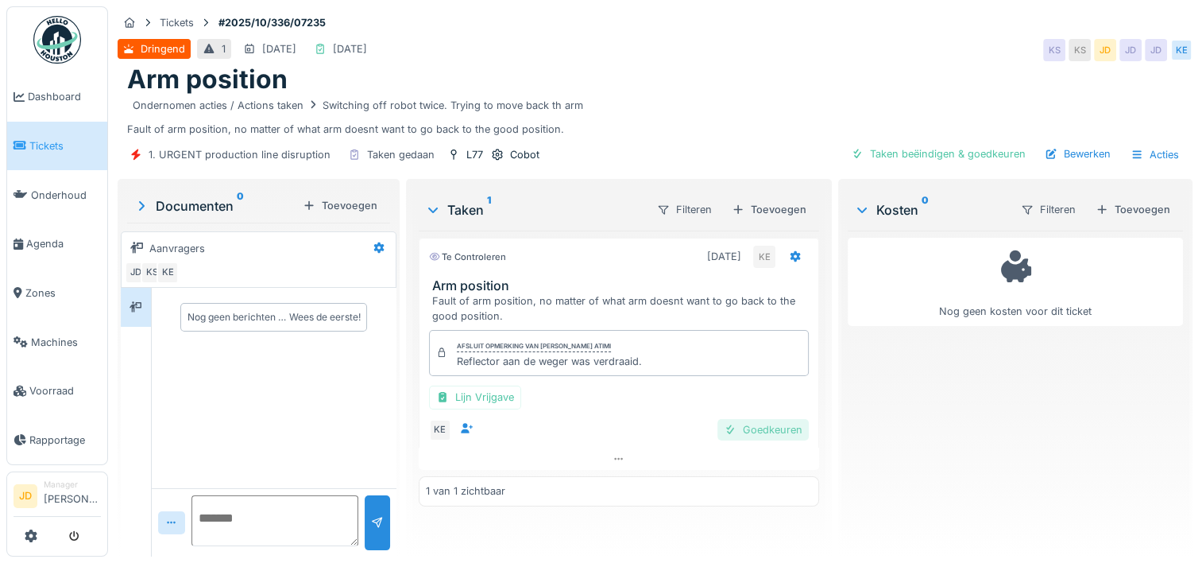
click at [732, 432] on div "Goedkeuren" at bounding box center [763, 429] width 91 height 21
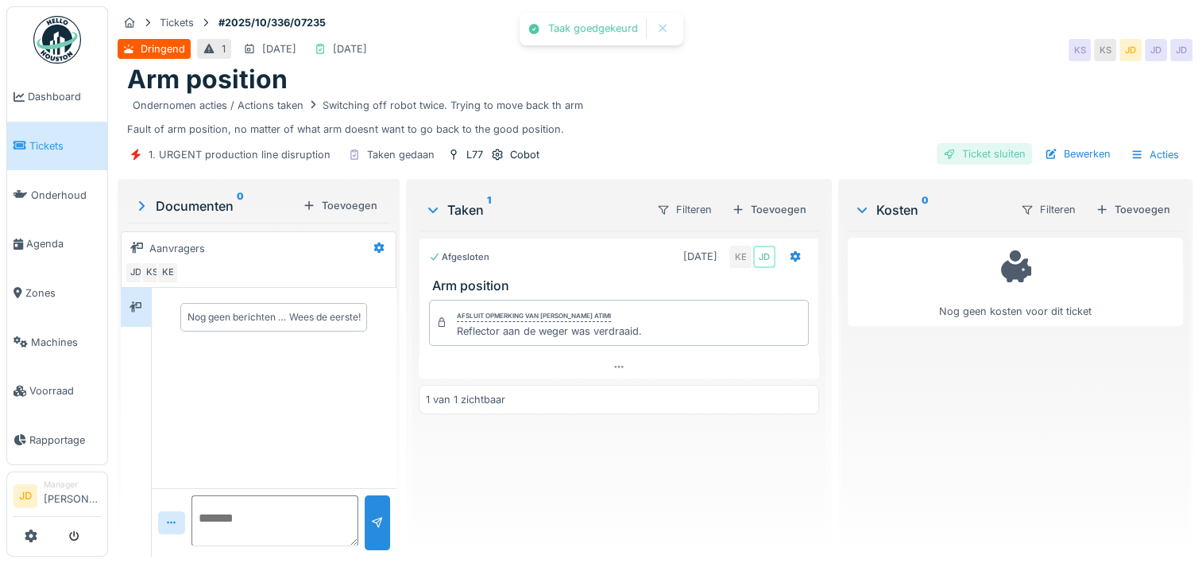
click at [963, 153] on div "Ticket sluiten" at bounding box center [984, 153] width 95 height 21
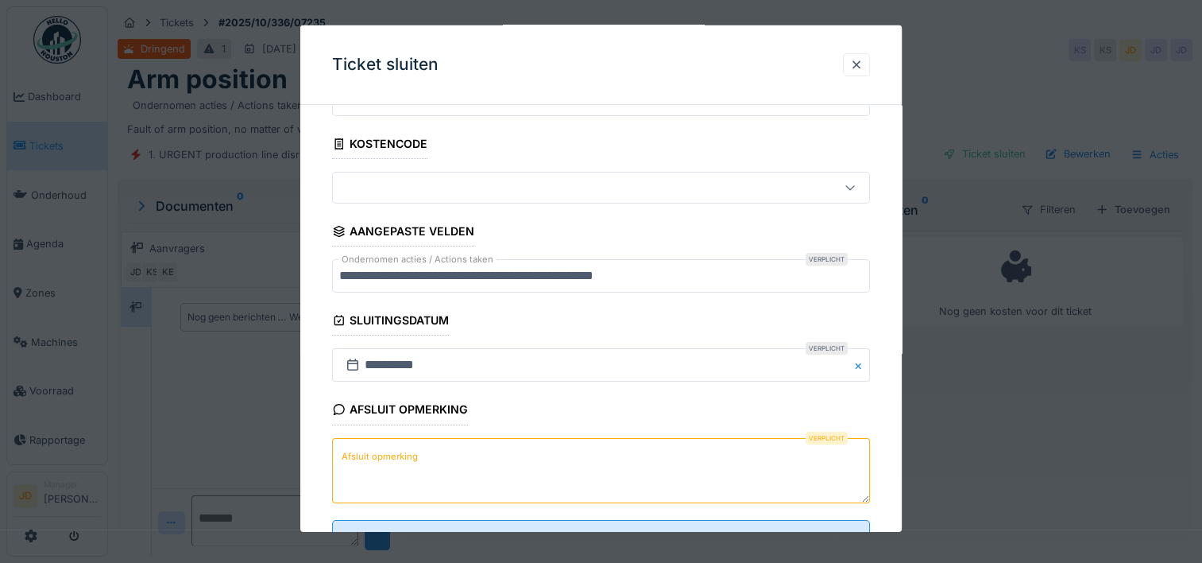
scroll to position [139, 0]
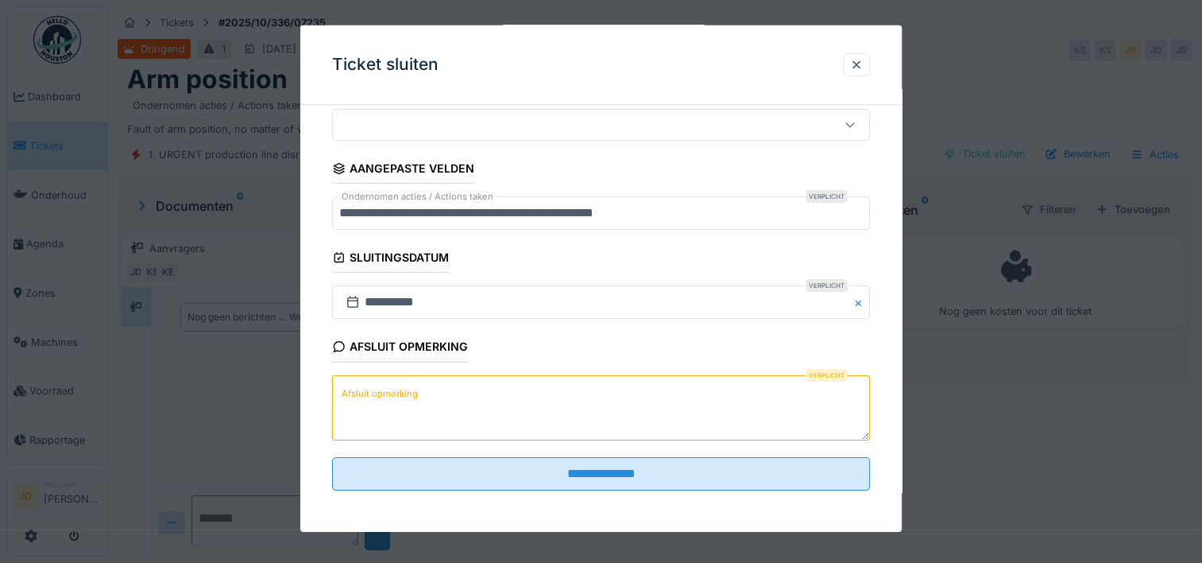
click at [484, 391] on textarea "Afsluit opmerking" at bounding box center [601, 406] width 538 height 65
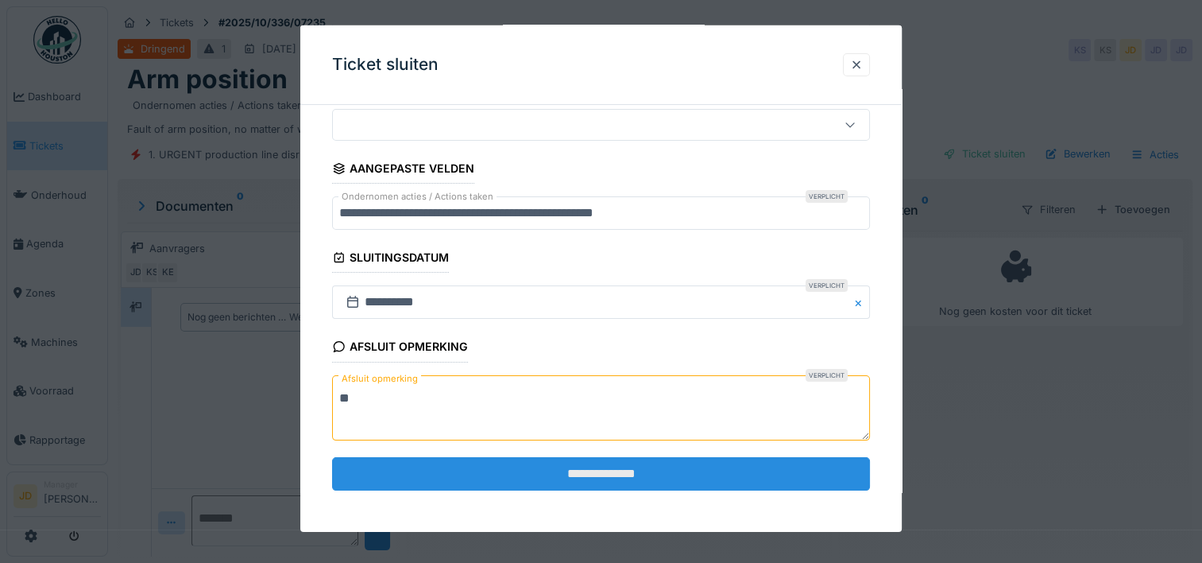
type textarea "**"
click at [493, 470] on input "**********" at bounding box center [601, 473] width 538 height 33
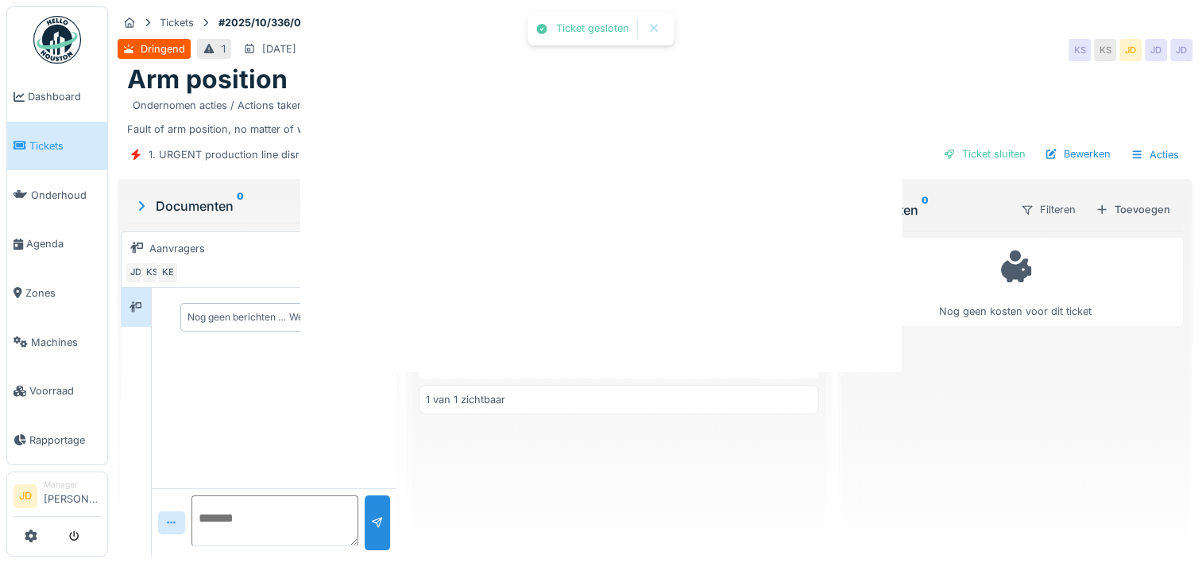
scroll to position [0, 0]
